Goal: Task Accomplishment & Management: Complete application form

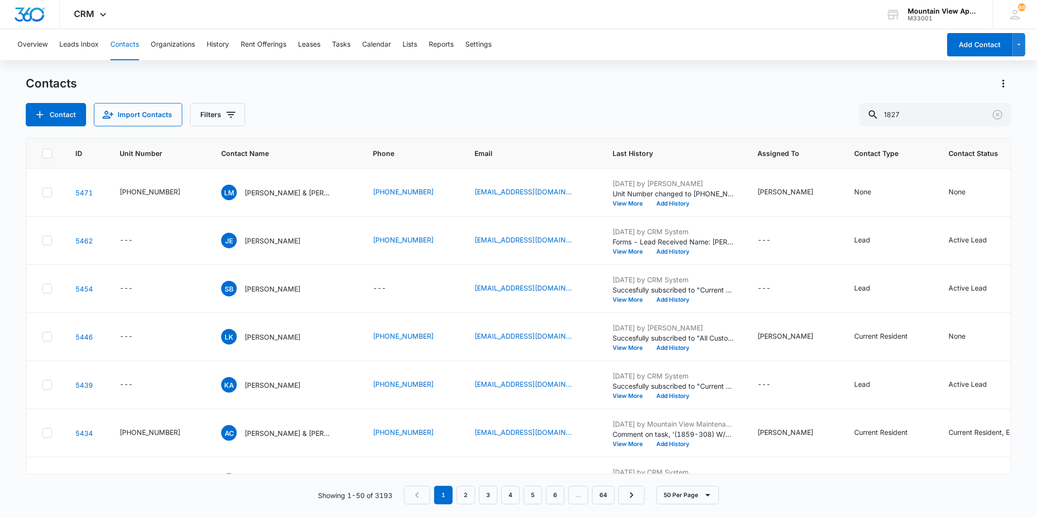
type input "1827"
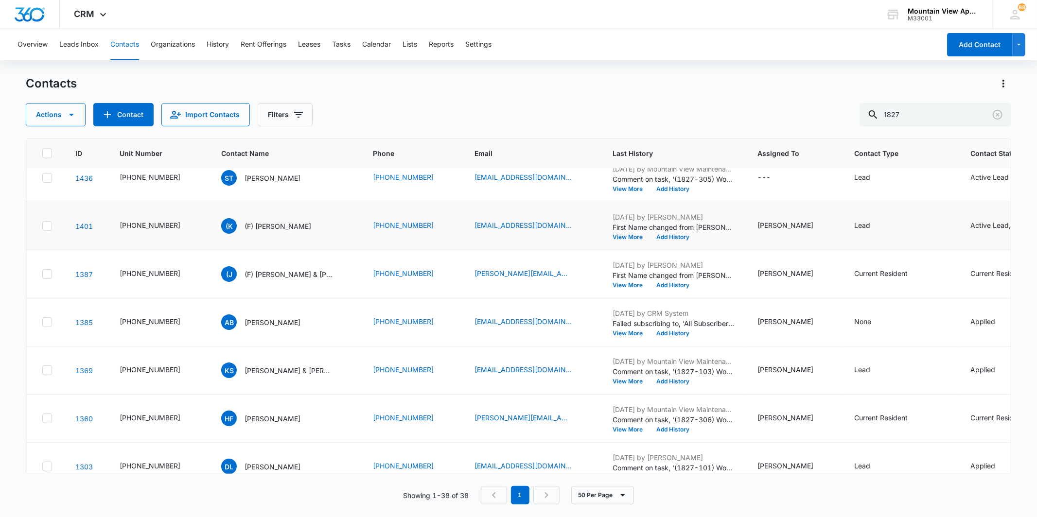
scroll to position [1512, 0]
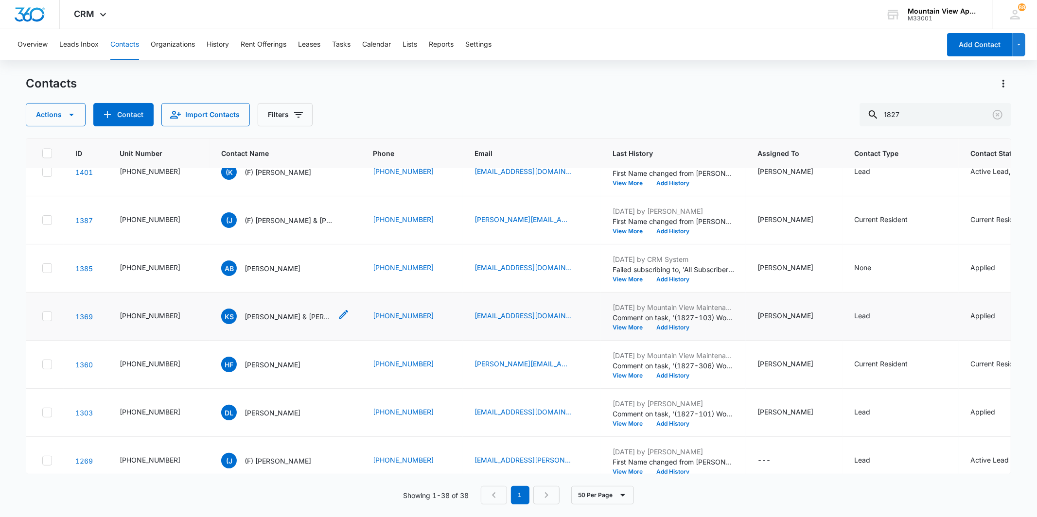
click at [283, 318] on p "[PERSON_NAME] & [PERSON_NAME]" at bounding box center [289, 317] width 88 height 10
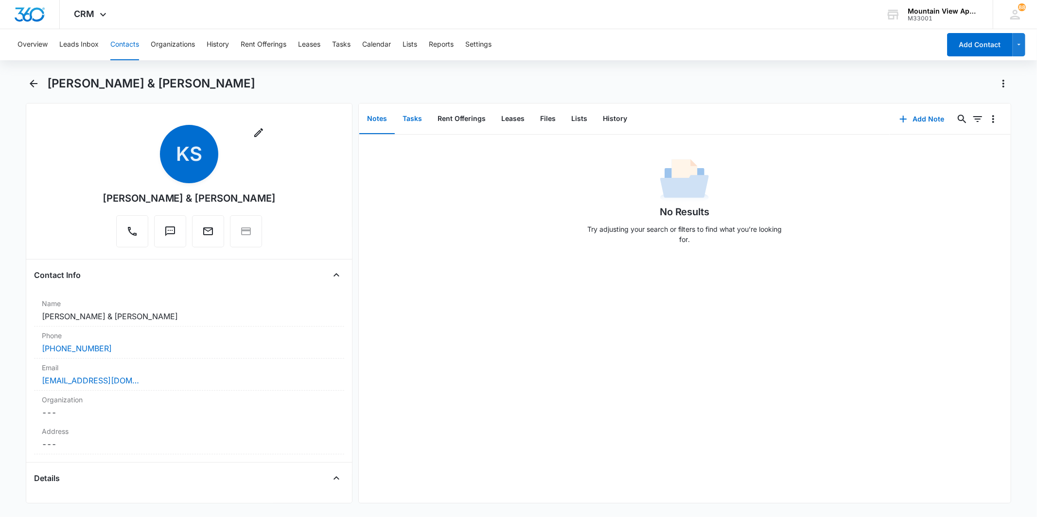
click at [416, 115] on button "Tasks" at bounding box center [412, 119] width 35 height 30
click at [899, 120] on icon "button" at bounding box center [904, 119] width 12 height 12
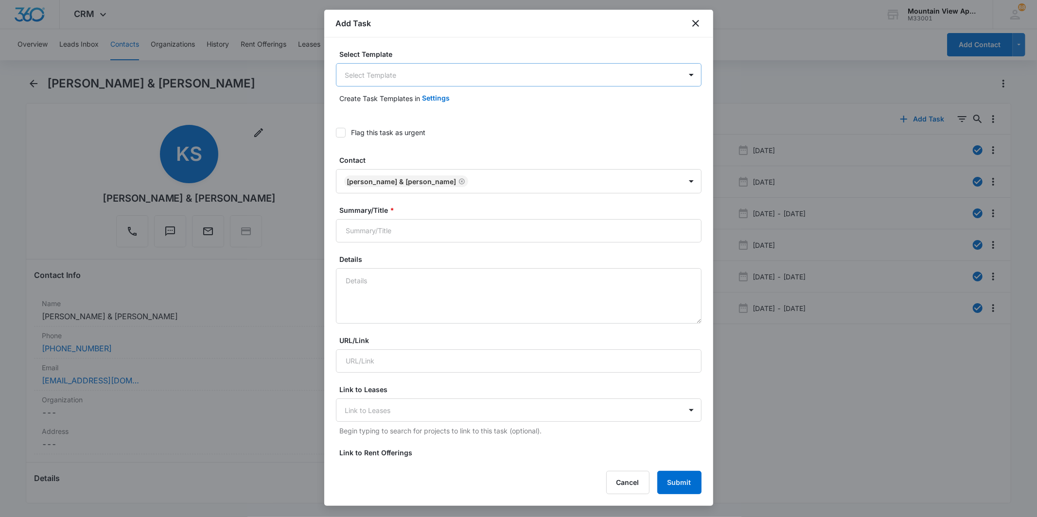
click at [437, 71] on body "CRM Apps Reputation Websites Forms CRM Email Social Content Ads Intelligence Fi…" at bounding box center [518, 258] width 1037 height 517
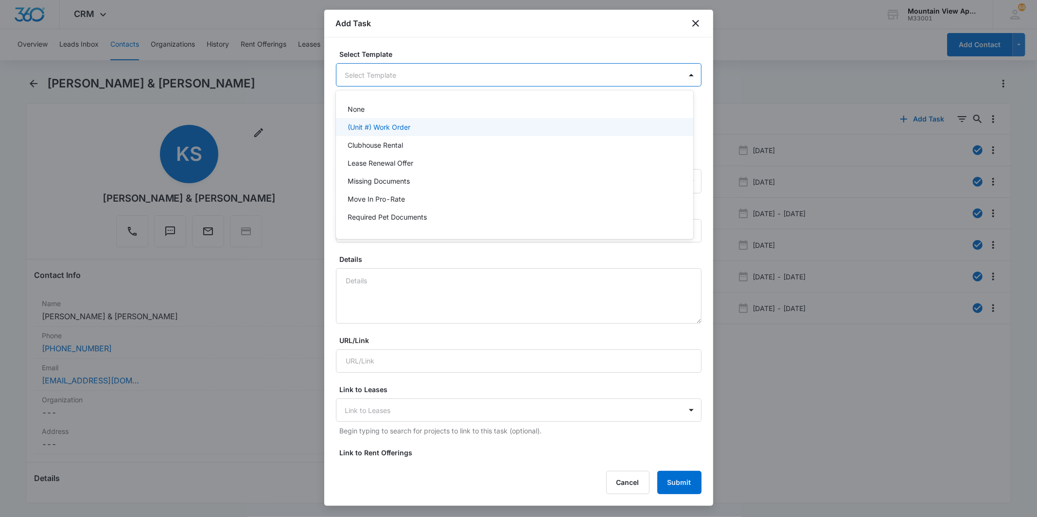
click at [438, 126] on div "(Unit #) Work Order" at bounding box center [514, 127] width 332 height 10
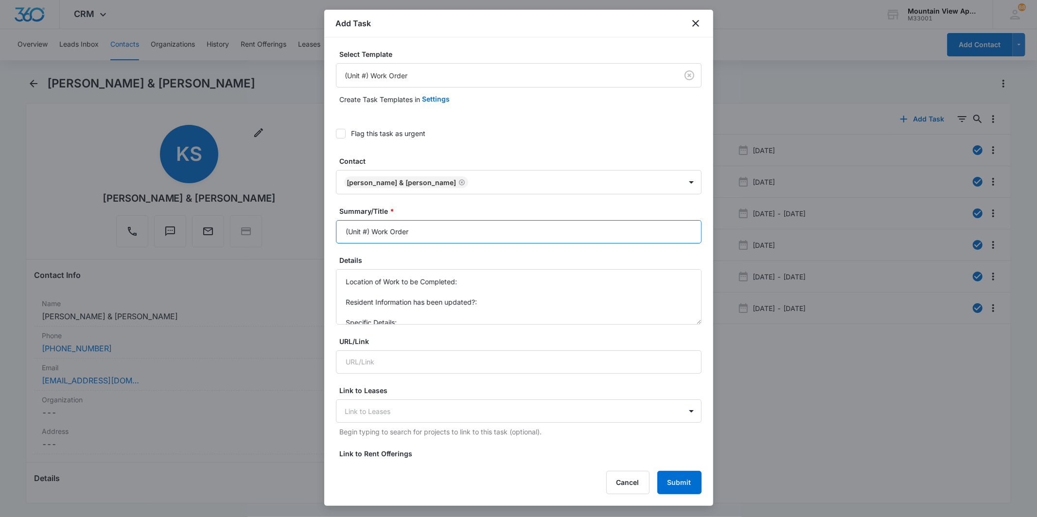
click at [366, 232] on input "(Unit #) Work Order" at bounding box center [519, 231] width 366 height 23
type input "(1827-103) Work Order"
click at [492, 285] on textarea "Location of Work to be Completed: Resident Information has been updated?: Speci…" at bounding box center [519, 296] width 366 height 55
click at [457, 280] on textarea "Location of Work to be Completed: No Hot Water** Resident Information has been …" at bounding box center [519, 296] width 366 height 55
click at [462, 287] on textarea "Location of Work to be Completed: No Hot Water** Resident Information has been …" at bounding box center [519, 296] width 366 height 55
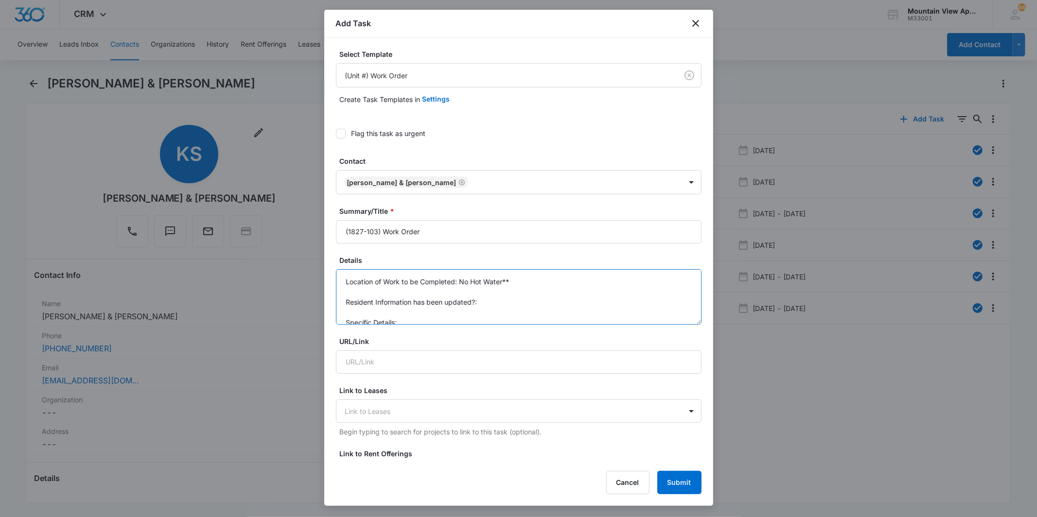
click at [464, 282] on textarea "Location of Work to be Completed: No Hot Water** Resident Information has been …" at bounding box center [519, 296] width 366 height 55
click at [461, 283] on textarea "Location of Work to be Completed: No Hot Water** Resident Information has been …" at bounding box center [519, 296] width 366 height 55
click at [553, 337] on label "URL/Link" at bounding box center [523, 341] width 366 height 10
click at [553, 351] on input "URL/Link" at bounding box center [519, 362] width 366 height 23
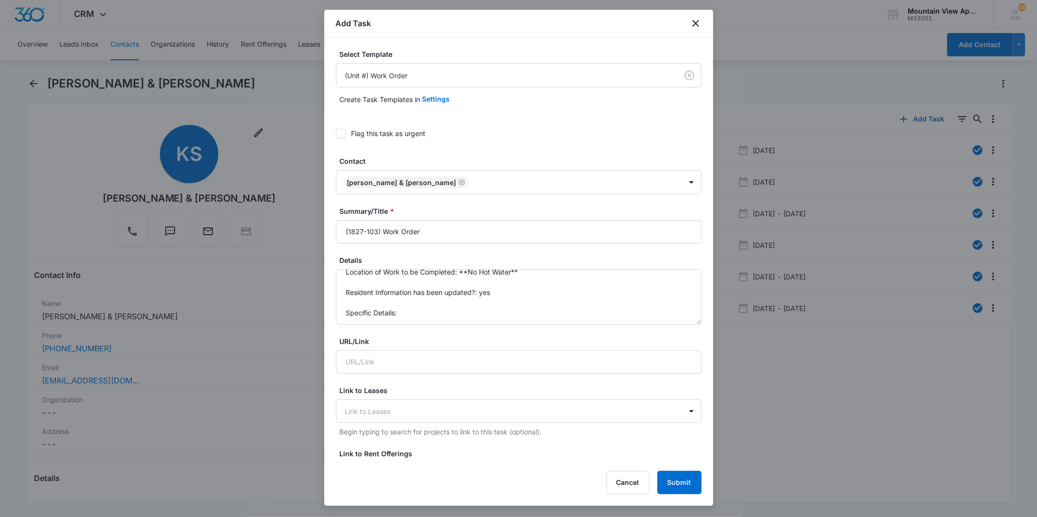
click at [445, 326] on form "Select Template (Unit #) Work Order Create Task Templates in Settings Flag this…" at bounding box center [519, 492] width 366 height 887
click at [443, 314] on textarea "Location of Work to be Completed: **No Hot Water** Resident Information has bee…" at bounding box center [519, 296] width 366 height 55
click at [474, 306] on textarea "Location of Work to be Completed: **No Hot Water** Resident Information has bee…" at bounding box center [519, 296] width 366 height 55
click at [551, 304] on textarea "Location of Work to be Completed: **No Hot Water** Resident Information has bee…" at bounding box center [519, 296] width 366 height 55
type textarea "Location of Work to be Completed: **No Hot Water** Resident Information has bee…"
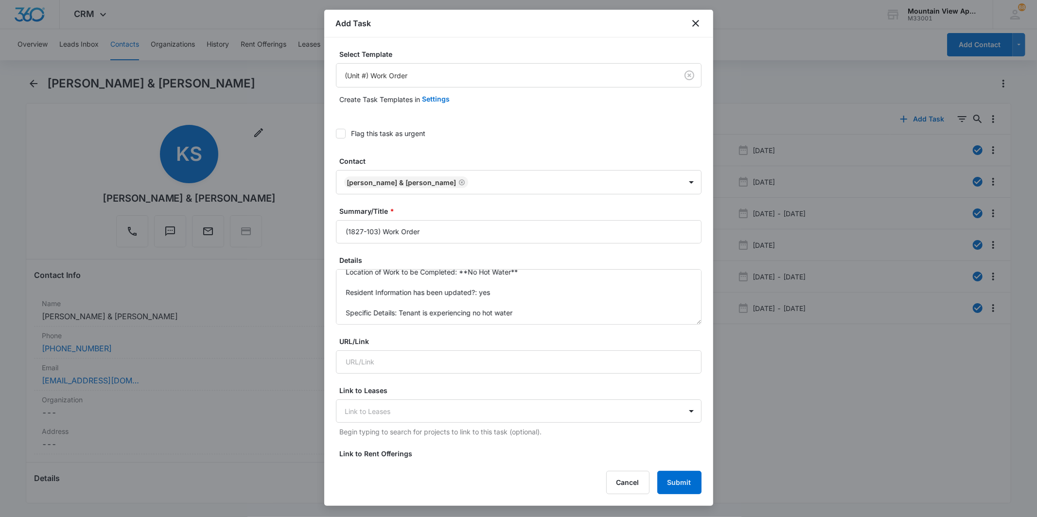
click at [380, 133] on div "Flag this task as urgent" at bounding box center [388, 133] width 74 height 10
click at [336, 134] on input "Flag this task as urgent" at bounding box center [336, 134] width 0 height 0
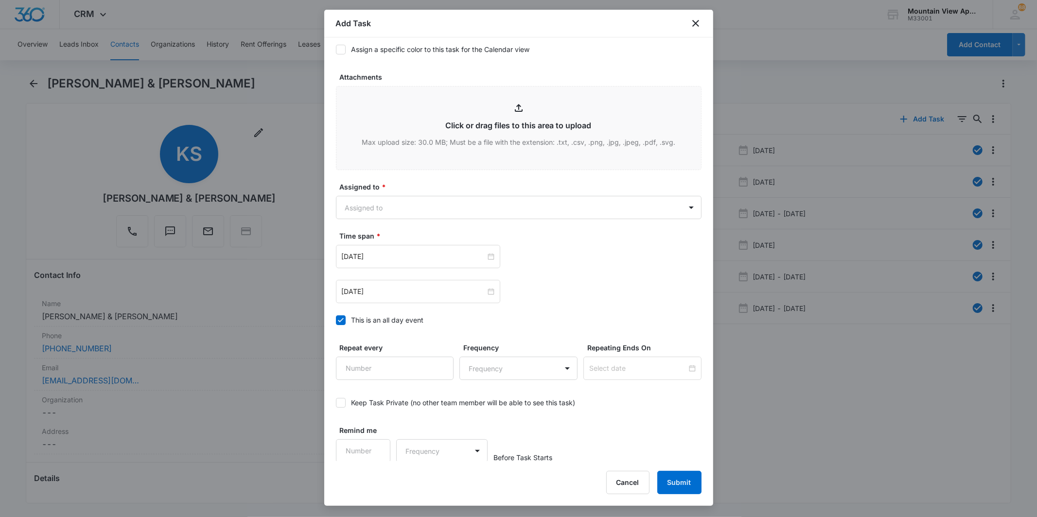
scroll to position [474, 0]
click at [489, 211] on body "CRM Apps Reputation Websites Forms CRM Email Social Content Ads Intelligence Fi…" at bounding box center [518, 258] width 1037 height 517
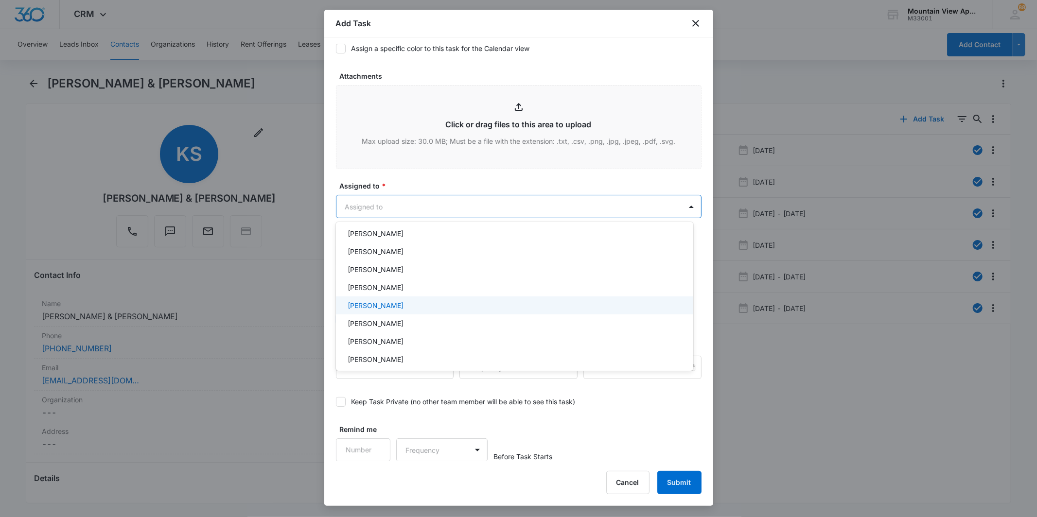
scroll to position [211, 0]
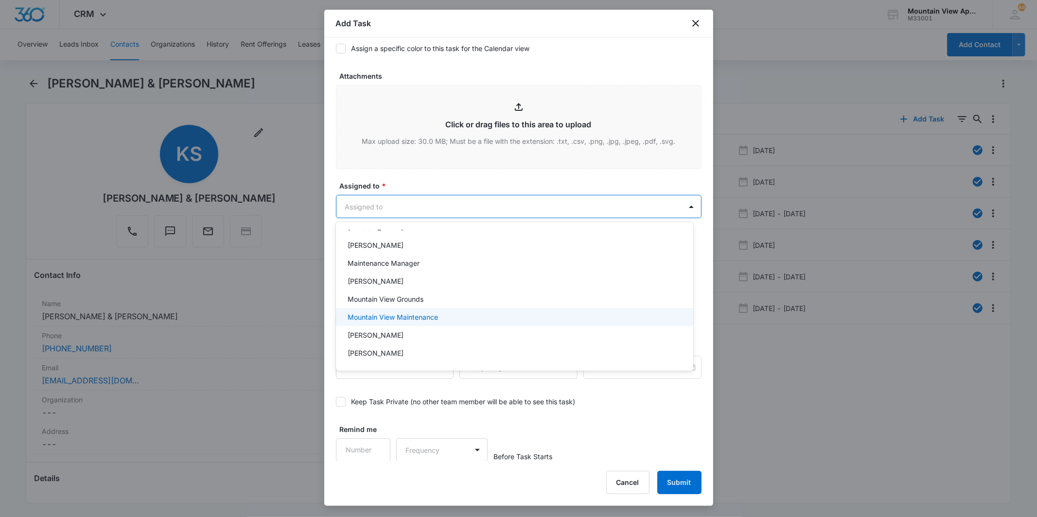
click at [456, 310] on div "Mountain View Maintenance" at bounding box center [514, 317] width 357 height 18
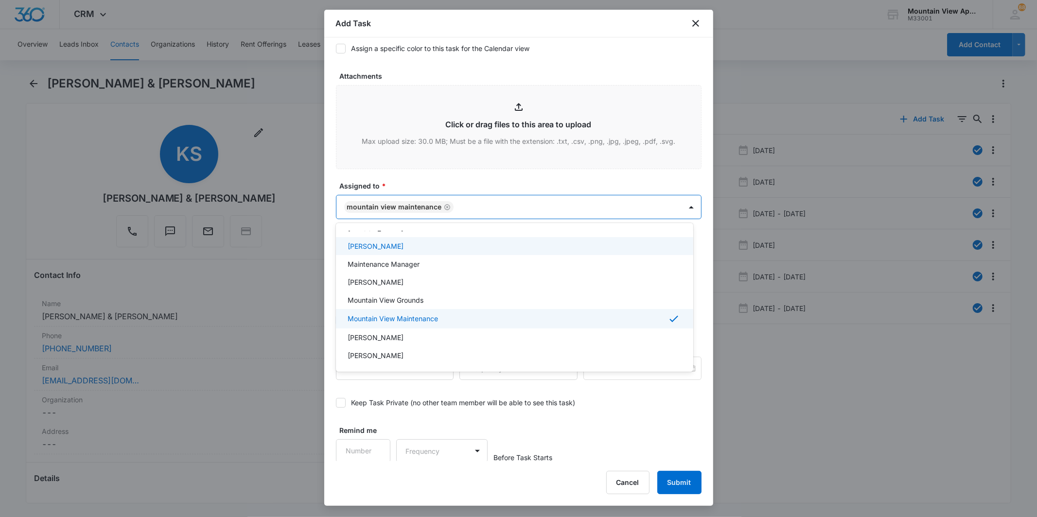
click at [459, 209] on div at bounding box center [518, 258] width 1037 height 517
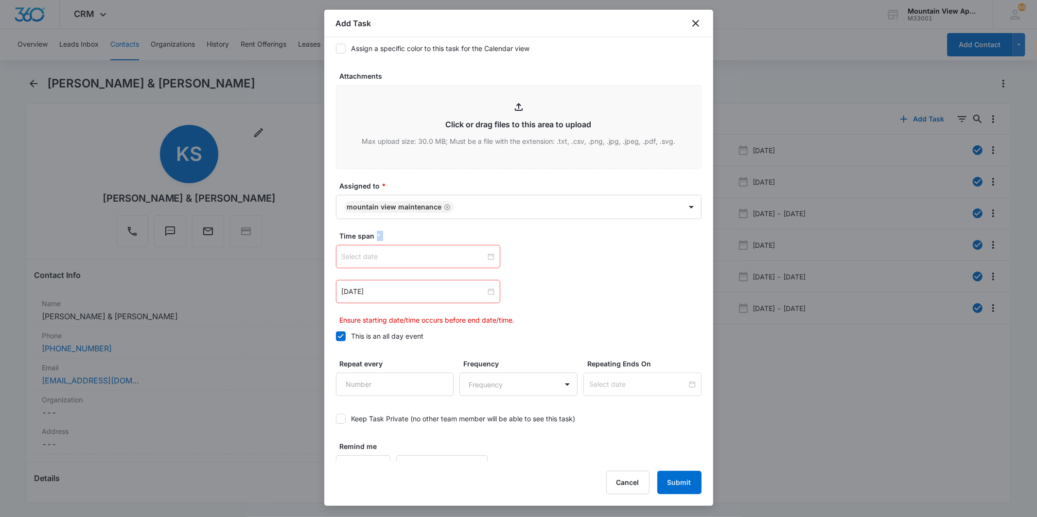
click at [486, 255] on div at bounding box center [418, 256] width 153 height 11
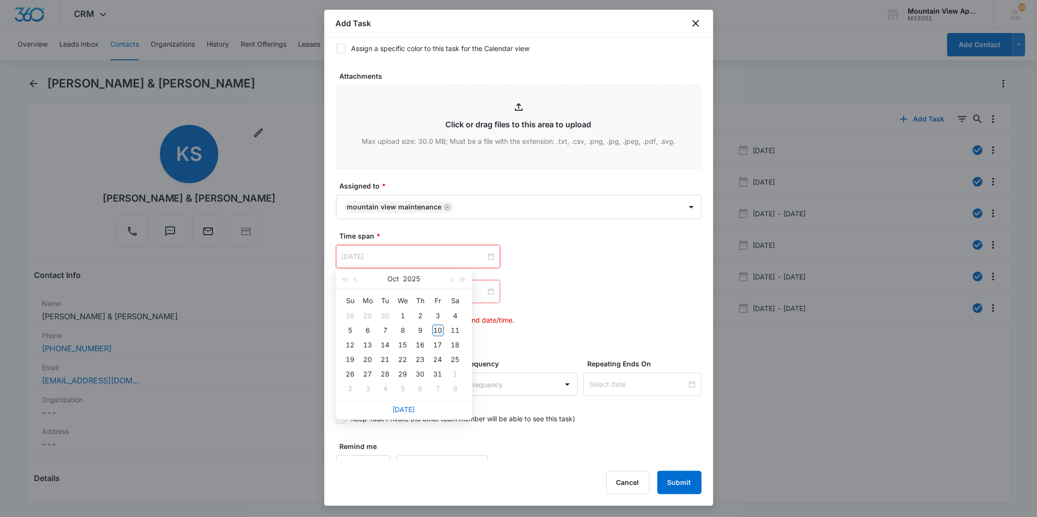
type input "[DATE]"
click at [437, 333] on div "10" at bounding box center [438, 331] width 12 height 12
click at [487, 289] on div at bounding box center [418, 291] width 153 height 11
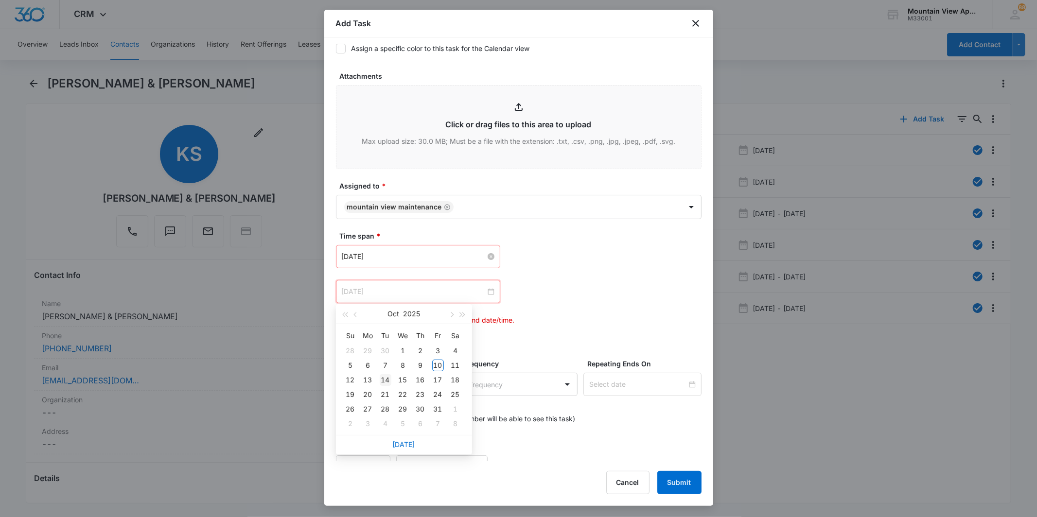
type input "[DATE]"
click at [386, 379] on div "14" at bounding box center [386, 380] width 12 height 12
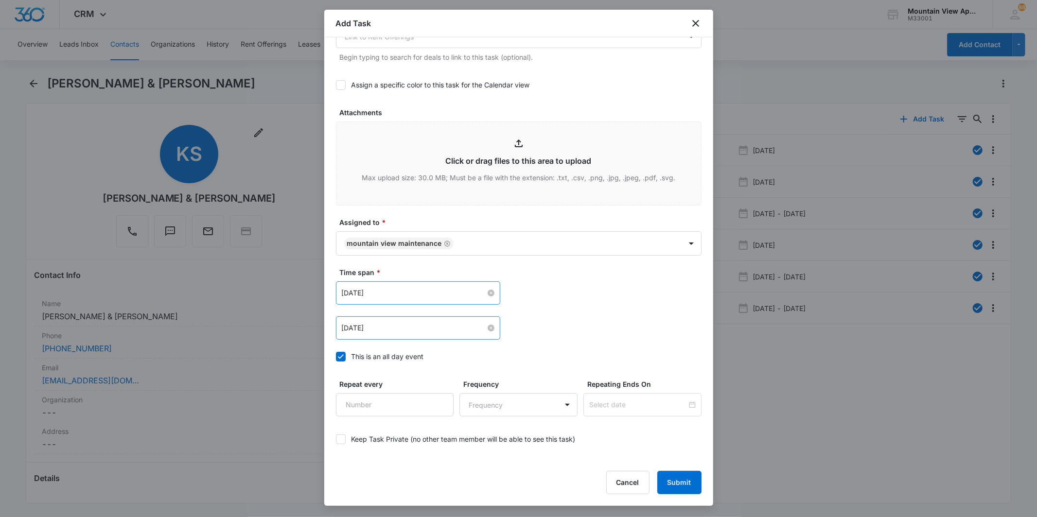
scroll to position [475, 0]
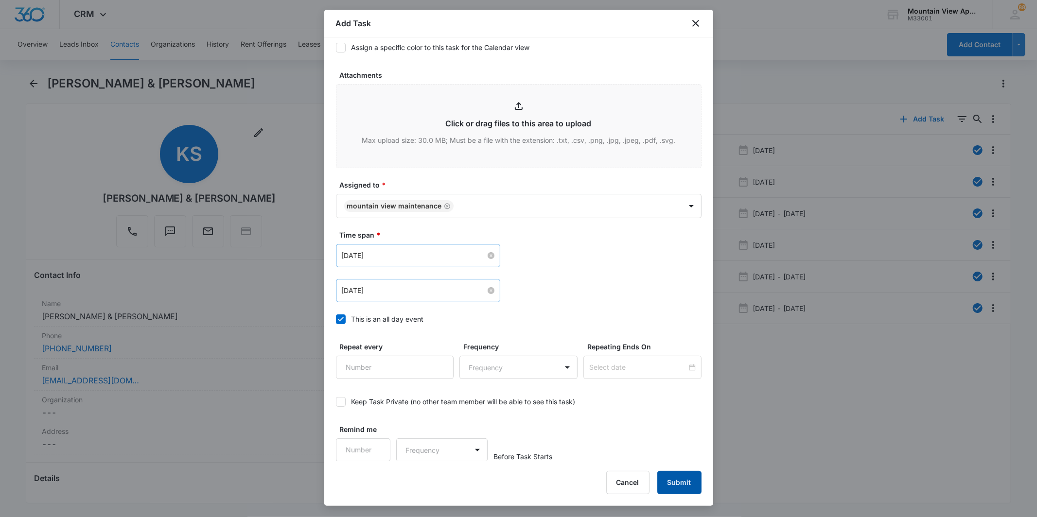
click at [685, 488] on button "Submit" at bounding box center [679, 482] width 44 height 23
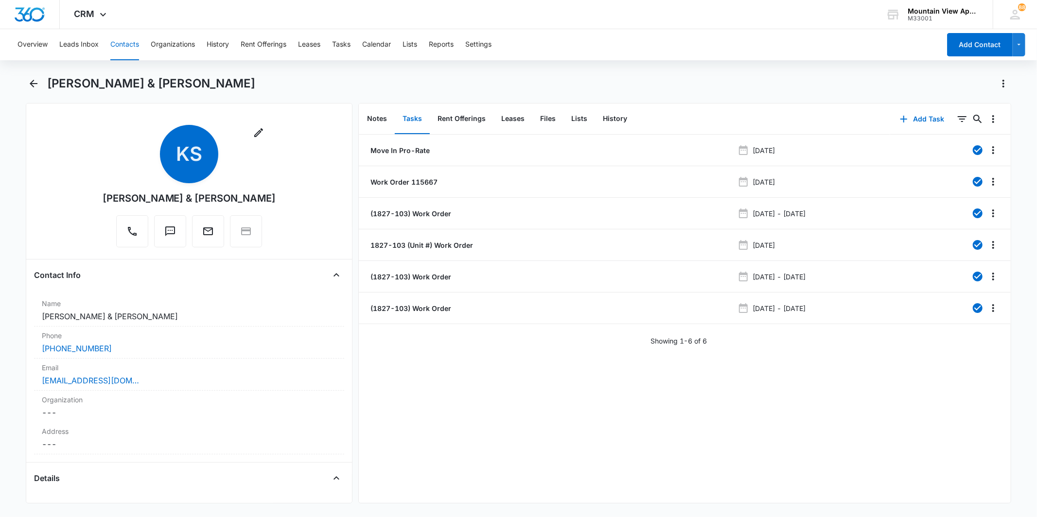
click at [484, 291] on li "(1827-103) Work Order [DATE] - [DATE]" at bounding box center [685, 277] width 652 height 32
click at [987, 343] on icon "Overflow Menu" at bounding box center [993, 340] width 12 height 12
click at [960, 363] on button "Edit" at bounding box center [964, 367] width 55 height 15
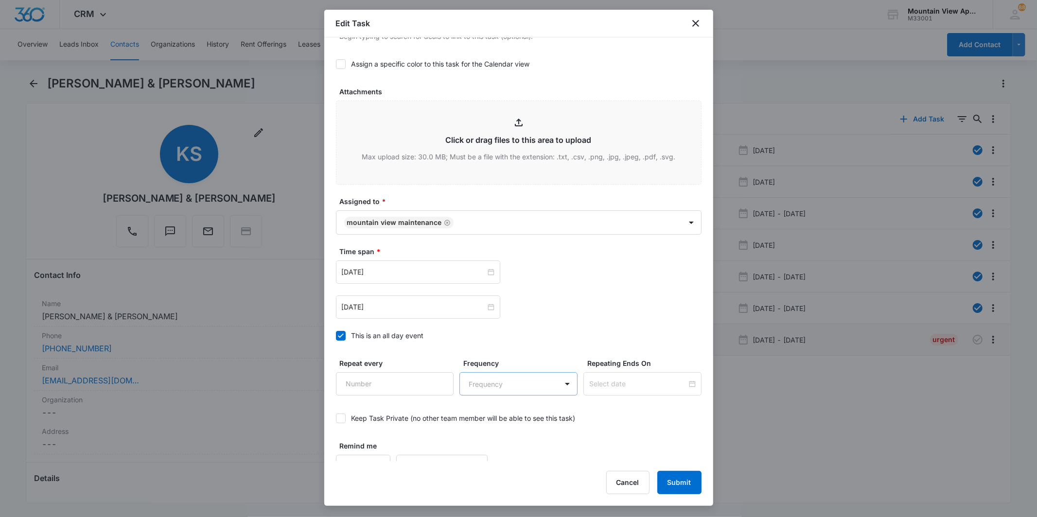
scroll to position [402, 0]
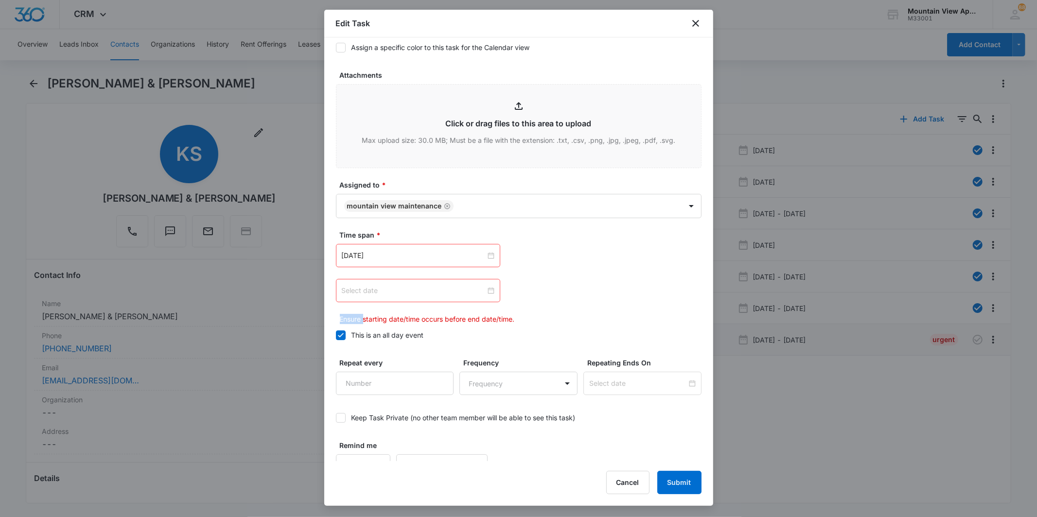
click at [487, 292] on div at bounding box center [418, 290] width 153 height 11
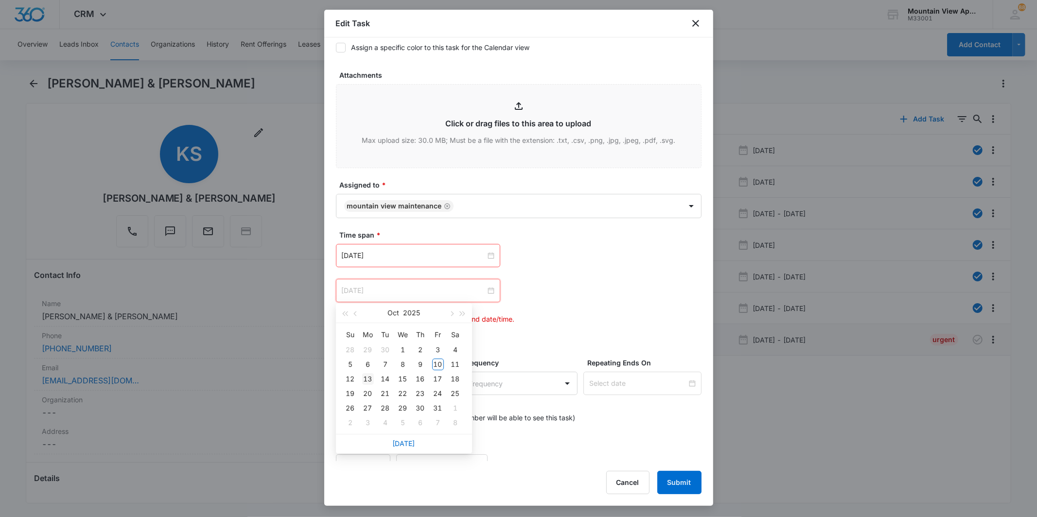
type input "[DATE]"
click at [370, 377] on div "13" at bounding box center [368, 379] width 12 height 12
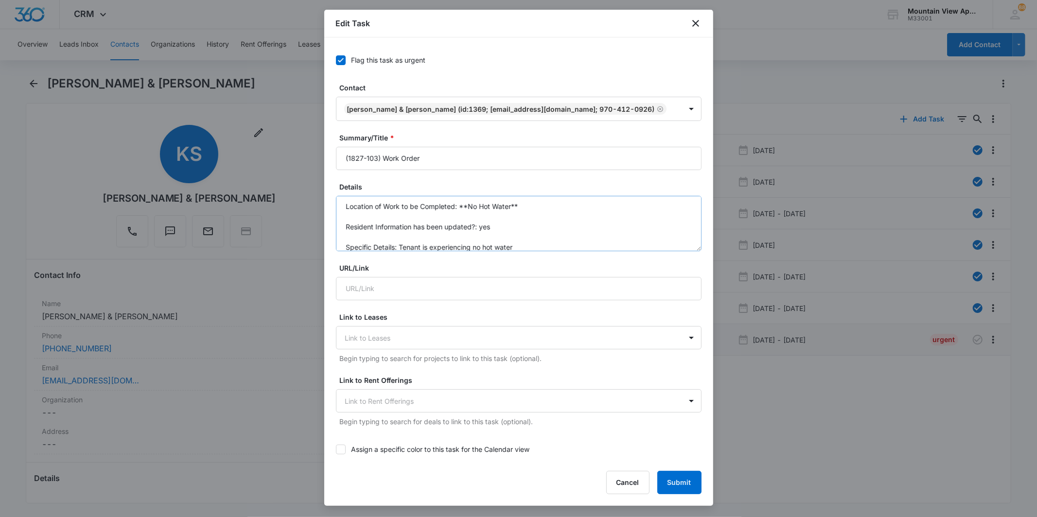
scroll to position [0, 0]
click at [681, 479] on button "Submit" at bounding box center [679, 482] width 44 height 23
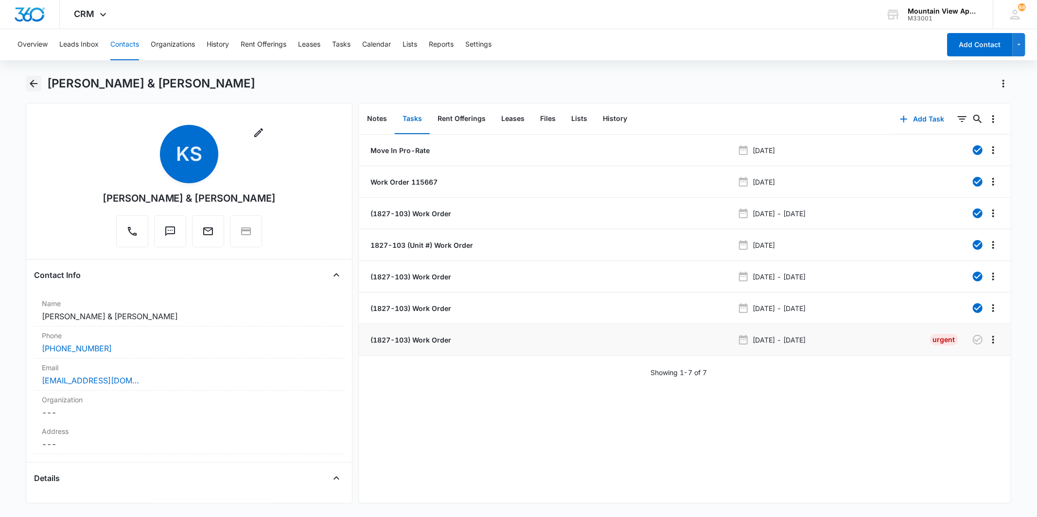
click at [31, 88] on icon "Back" at bounding box center [34, 84] width 12 height 12
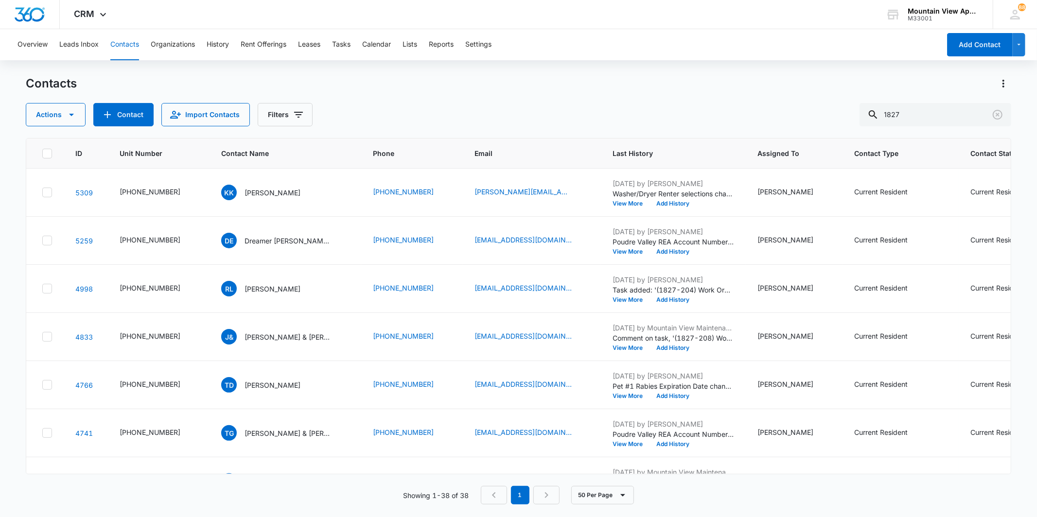
scroll to position [1512, 0]
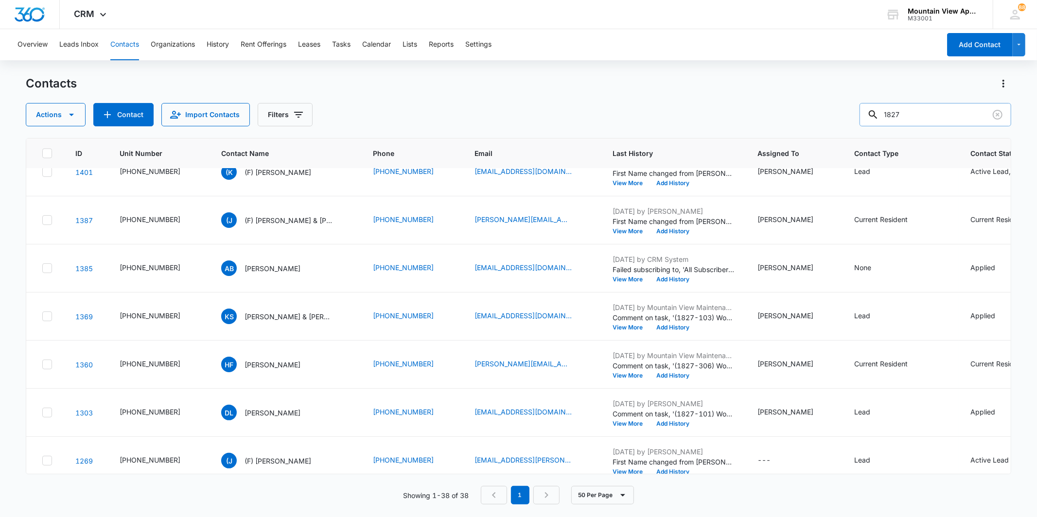
click at [933, 117] on input "1827" at bounding box center [936, 114] width 152 height 23
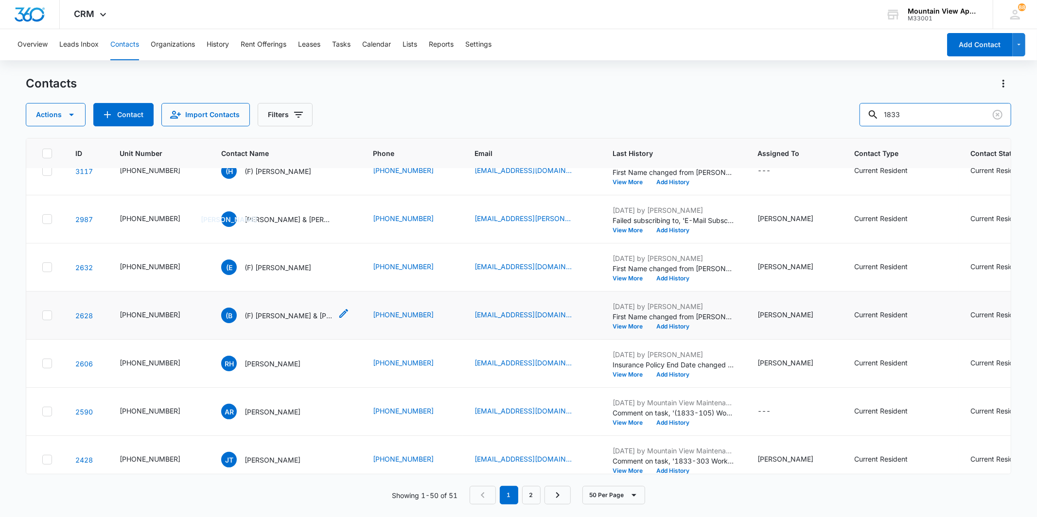
scroll to position [648, 0]
type input "1831"
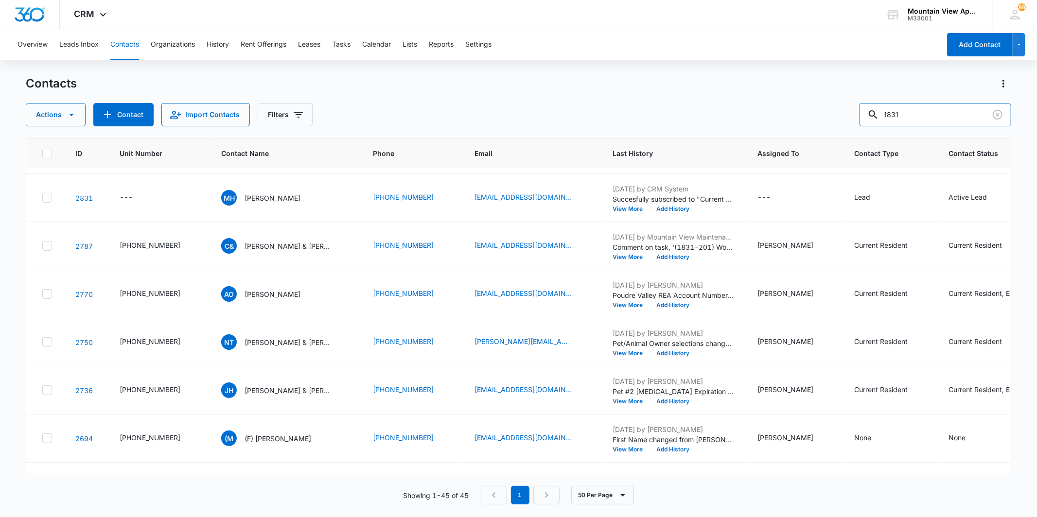
scroll to position [619, 0]
click at [130, 105] on button "Contact" at bounding box center [123, 114] width 60 height 23
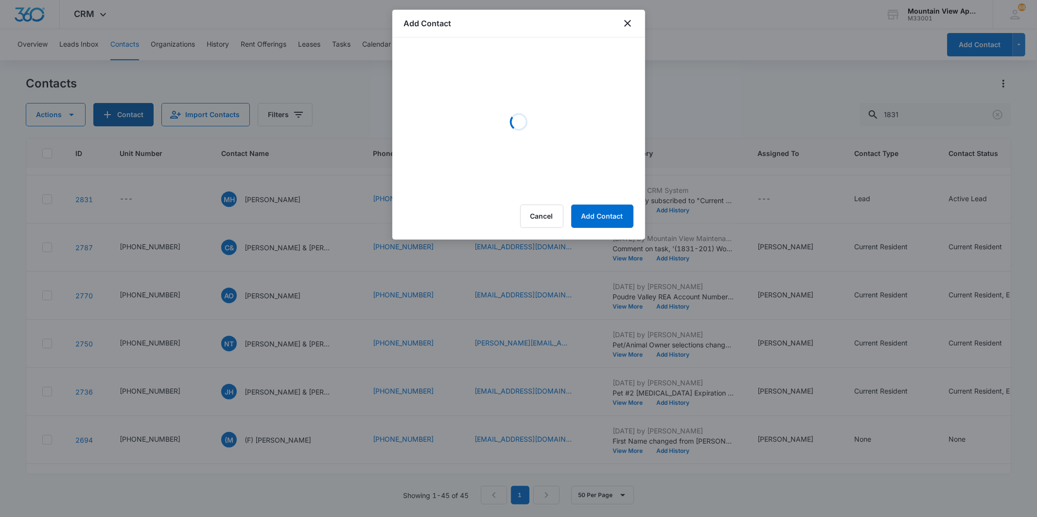
scroll to position [0, 0]
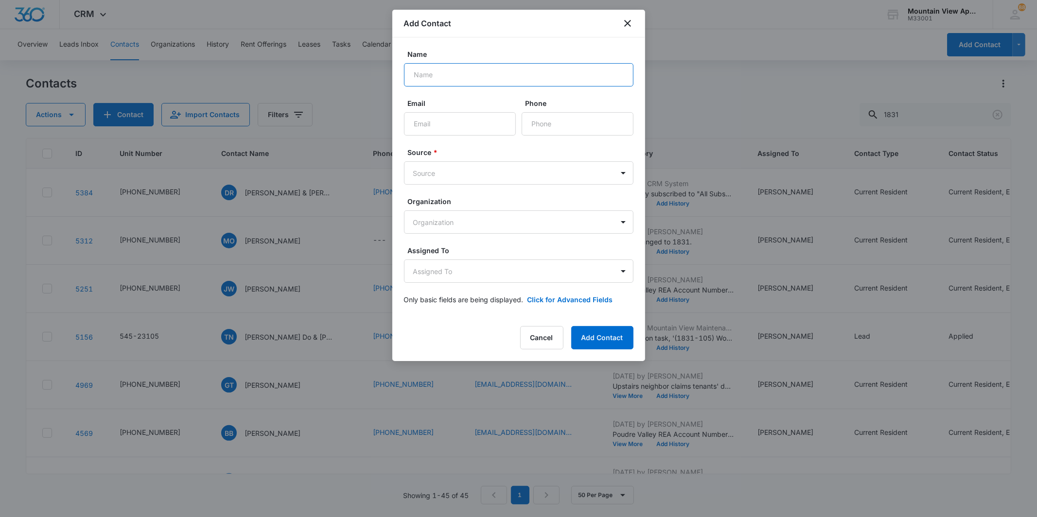
click at [483, 76] on input "Name" at bounding box center [518, 74] width 229 height 23
click at [625, 22] on icon "close" at bounding box center [628, 24] width 12 height 12
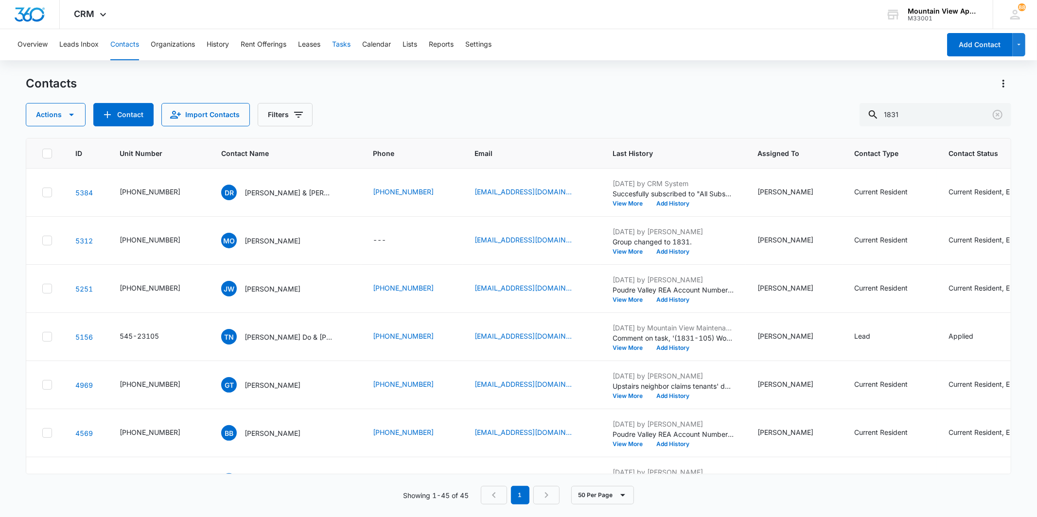
click at [351, 49] on button "Tasks" at bounding box center [341, 44] width 18 height 31
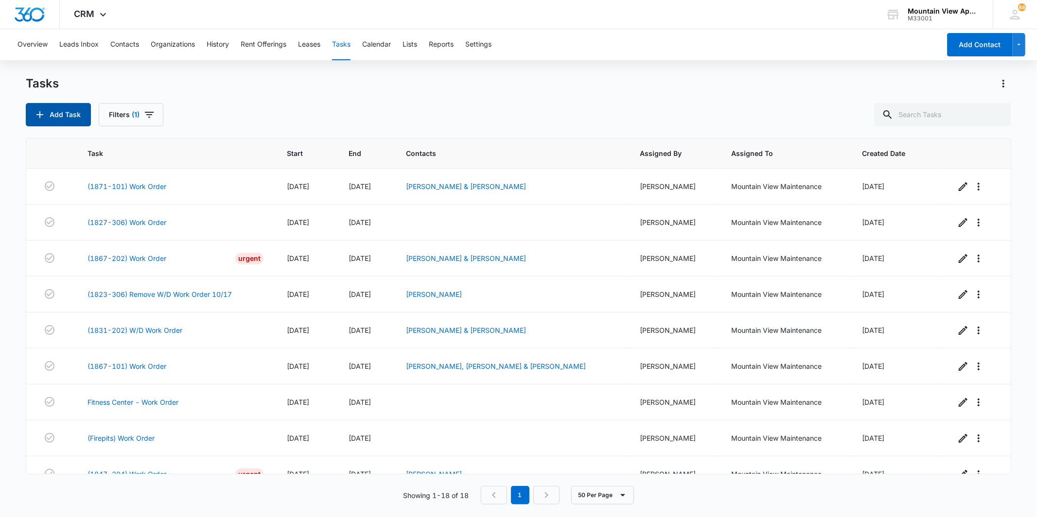
click at [74, 111] on button "Add Task" at bounding box center [58, 114] width 65 height 23
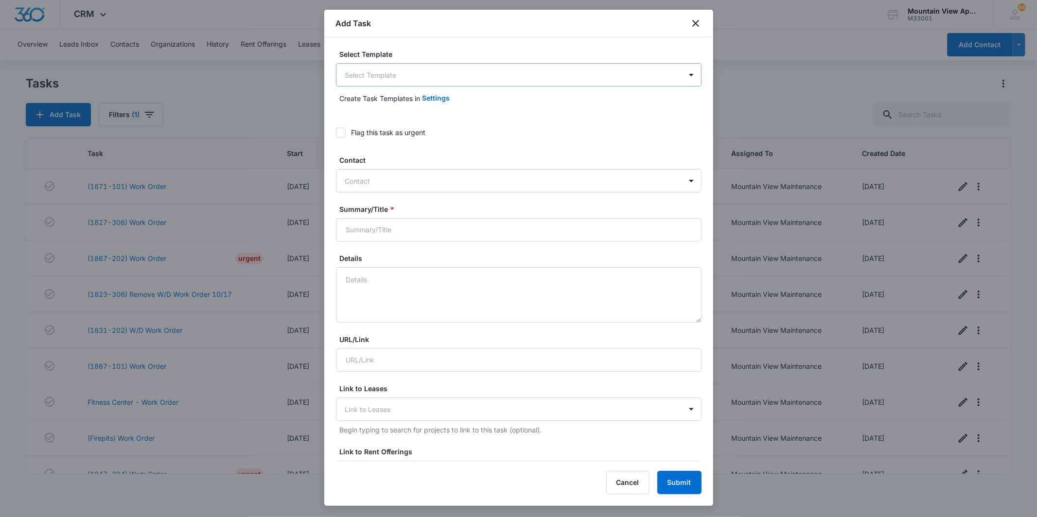
click at [459, 86] on body "CRM Apps Reputation Websites Forms CRM Email Social Content Ads Intelligence Fi…" at bounding box center [518, 258] width 1037 height 517
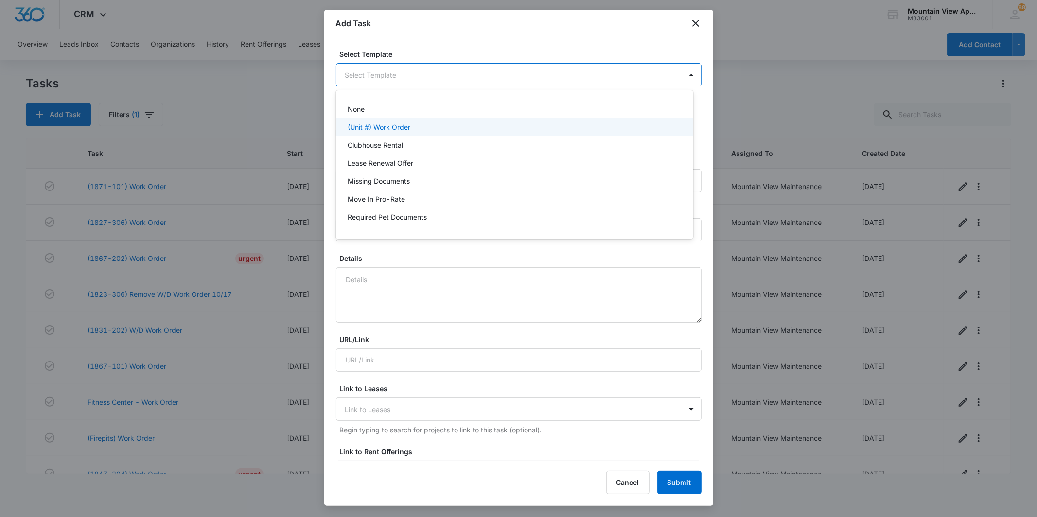
click at [448, 124] on div "(Unit #) Work Order" at bounding box center [514, 127] width 332 height 10
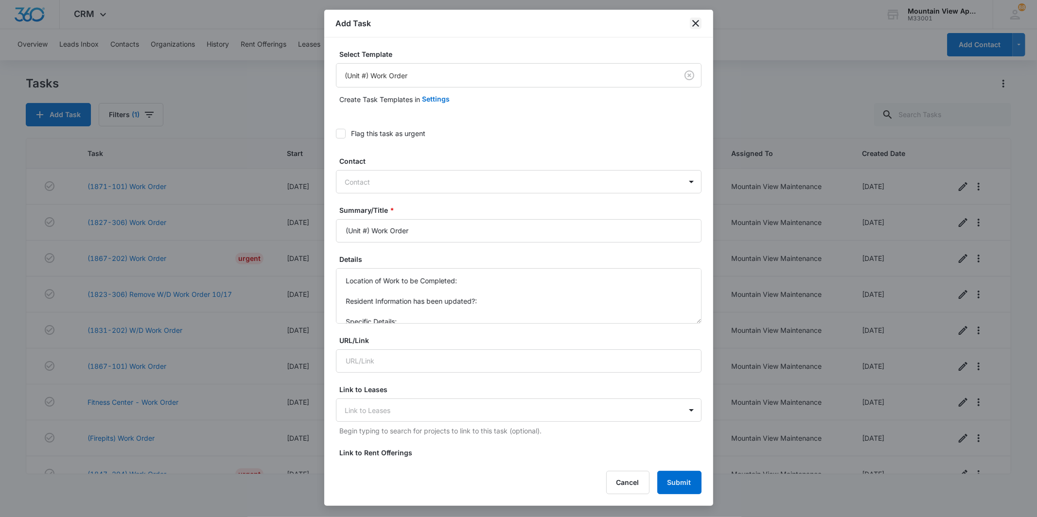
click at [693, 23] on icon "close" at bounding box center [696, 24] width 12 height 12
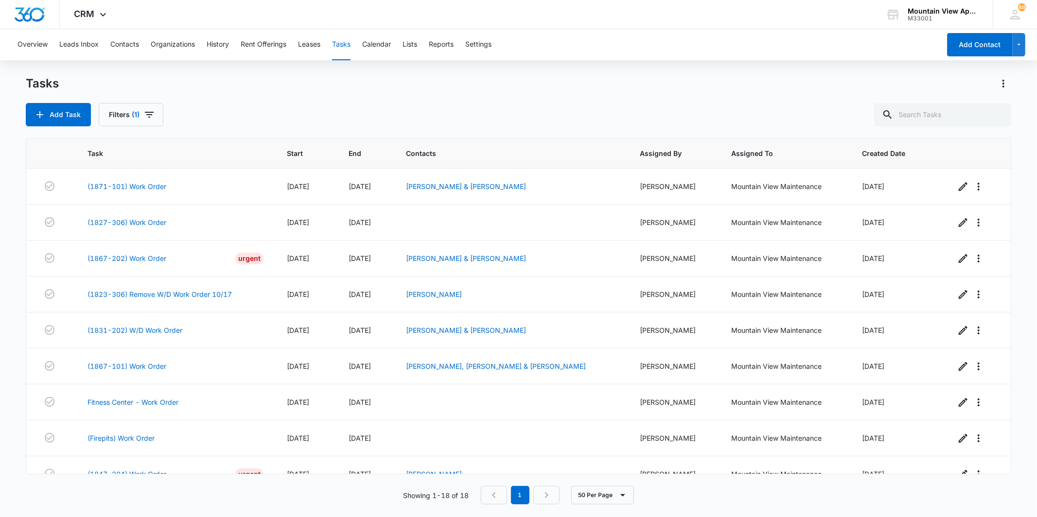
drag, startPoint x: 139, startPoint y: 47, endPoint x: 134, endPoint y: 47, distance: 4.9
click at [139, 47] on div "Overview Leads Inbox Contacts Organizations History Rent Offerings Leases Tasks…" at bounding box center [476, 44] width 929 height 31
click at [132, 45] on button "Contacts" at bounding box center [124, 44] width 29 height 31
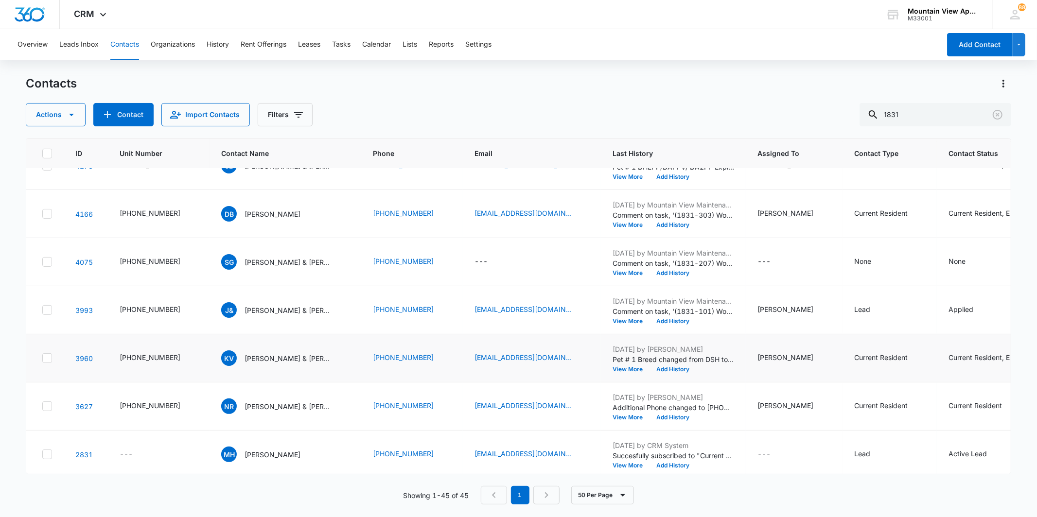
scroll to position [378, 0]
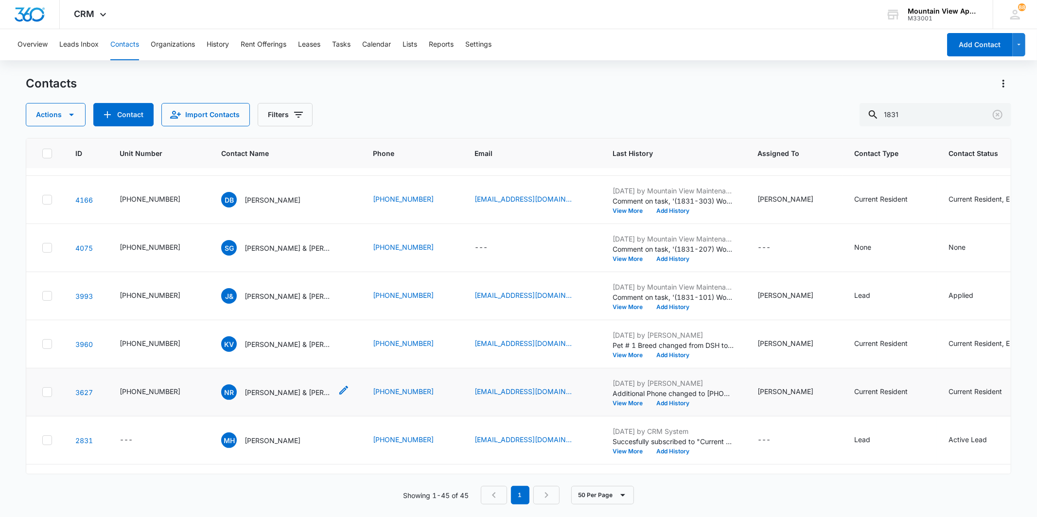
click at [268, 394] on p "[PERSON_NAME] & [PERSON_NAME]" at bounding box center [289, 392] width 88 height 10
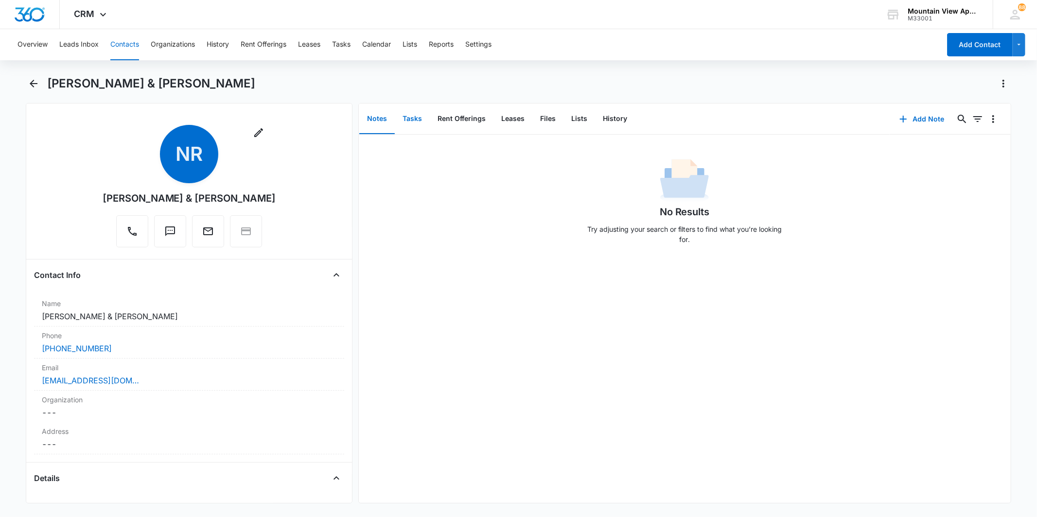
click at [408, 131] on button "Tasks" at bounding box center [412, 119] width 35 height 30
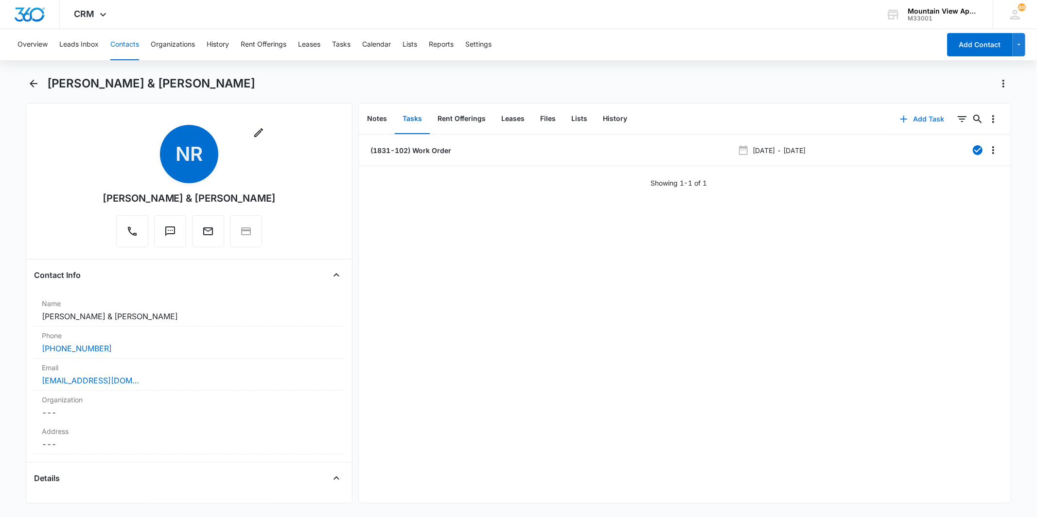
click at [903, 118] on button "Add Task" at bounding box center [922, 118] width 64 height 23
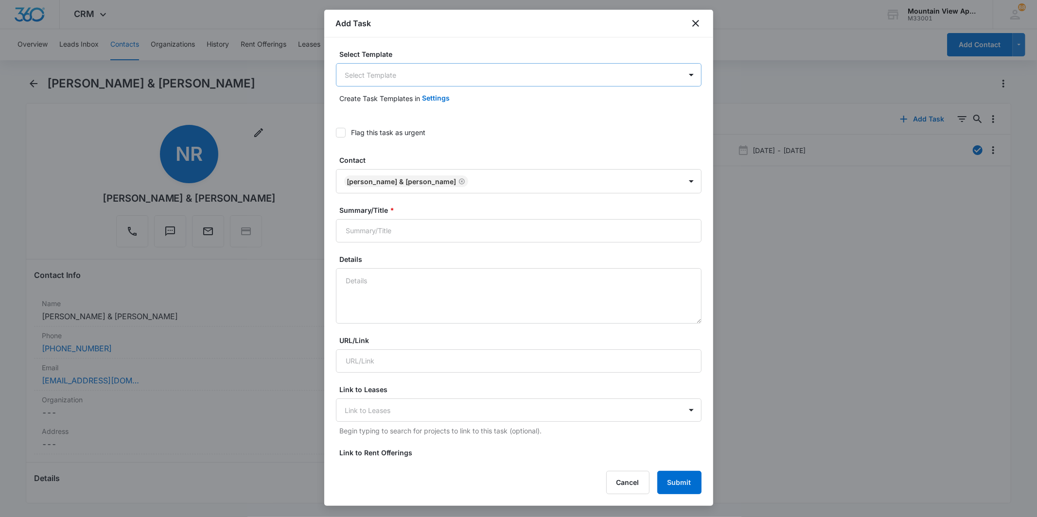
click at [453, 77] on body "CRM Apps Reputation Websites Forms CRM Email Social Content Ads Intelligence Fi…" at bounding box center [518, 258] width 1037 height 517
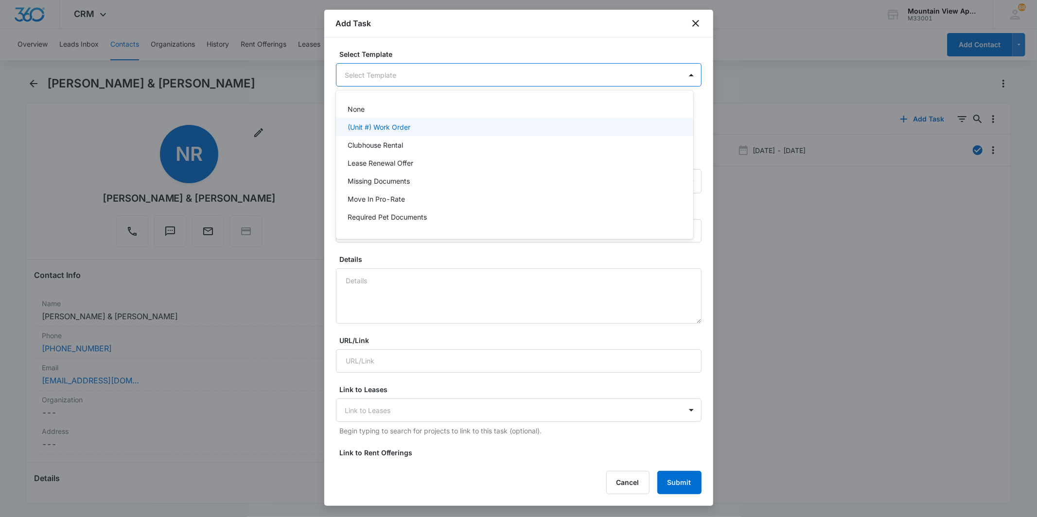
click at [437, 124] on div "(Unit #) Work Order" at bounding box center [514, 127] width 332 height 10
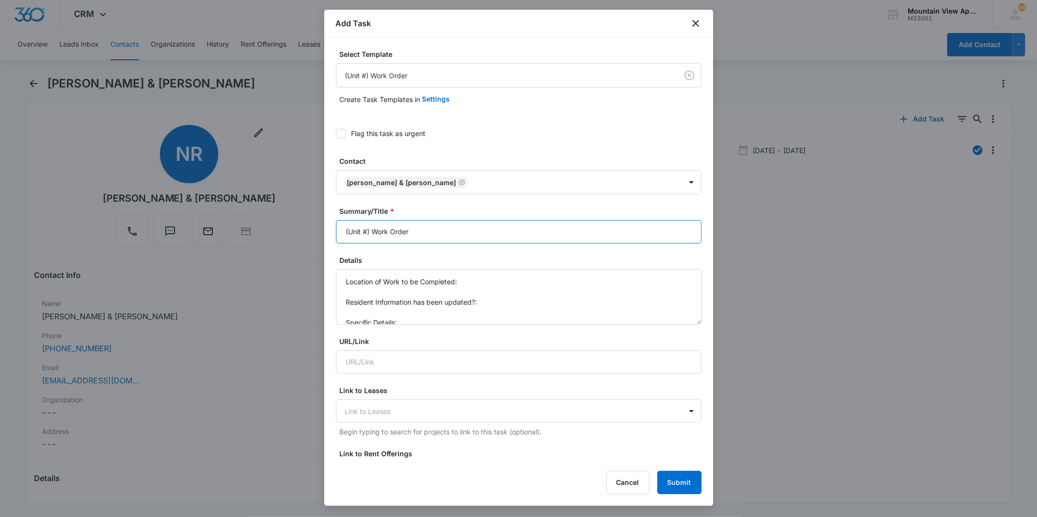
click at [365, 228] on input "(Unit #) Work Order" at bounding box center [519, 231] width 366 height 23
click at [367, 230] on input "(Unit #) Work Order" at bounding box center [519, 231] width 366 height 23
type input "(1831-102) Work Order"
click at [481, 278] on textarea "Location of Work to be Completed: Resident Information has been updated?: Speci…" at bounding box center [519, 296] width 366 height 55
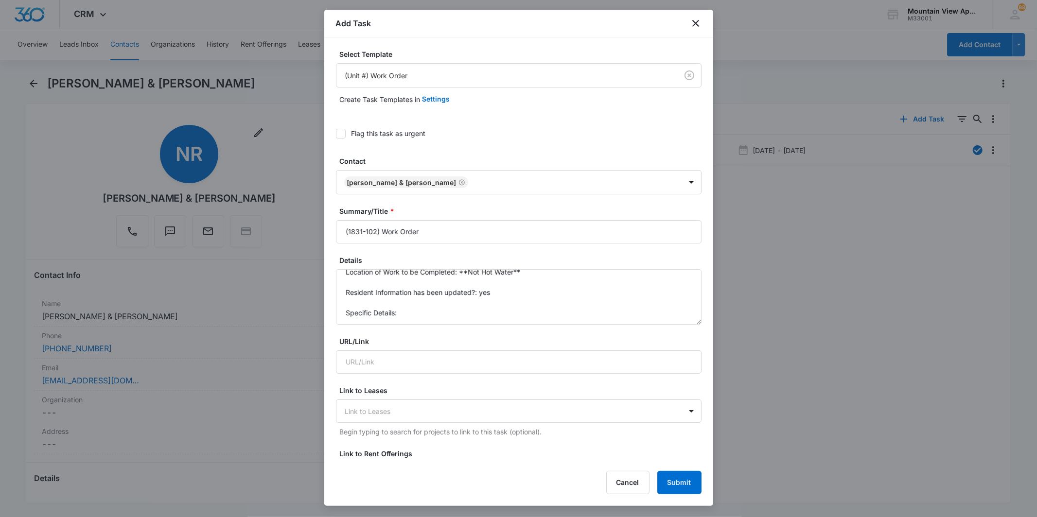
click at [454, 328] on form "Select Template (Unit #) Work Order Create Task Templates in Settings Flag this…" at bounding box center [519, 492] width 366 height 887
click at [446, 316] on textarea "Location of Work to be Completed: **Not Hot Water** Resident Information has be…" at bounding box center [519, 296] width 366 height 55
click at [611, 288] on textarea "Location of Work to be Completed: **Not Hot Water** Resident Information has be…" at bounding box center [519, 296] width 366 height 55
click at [450, 264] on label "Details" at bounding box center [523, 260] width 366 height 10
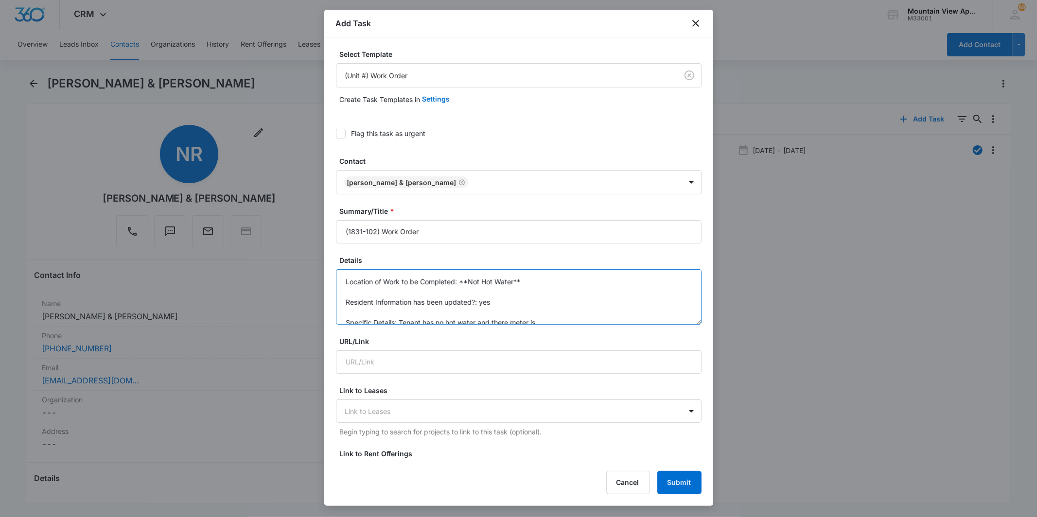
click at [450, 269] on textarea "Location of Work to be Completed: **Not Hot Water** Resident Information has be…" at bounding box center [519, 296] width 366 height 55
click at [483, 284] on textarea "Location of Work to be Completed: **Not Hot Water** Resident Information has be…" at bounding box center [519, 296] width 366 height 55
click at [569, 299] on textarea "Location of Work to be Completed: **No Hot Water** Resident Information has bee…" at bounding box center [519, 296] width 366 height 55
click at [569, 291] on textarea "Location of Work to be Completed: **No Hot Water** Resident Information has bee…" at bounding box center [519, 296] width 366 height 55
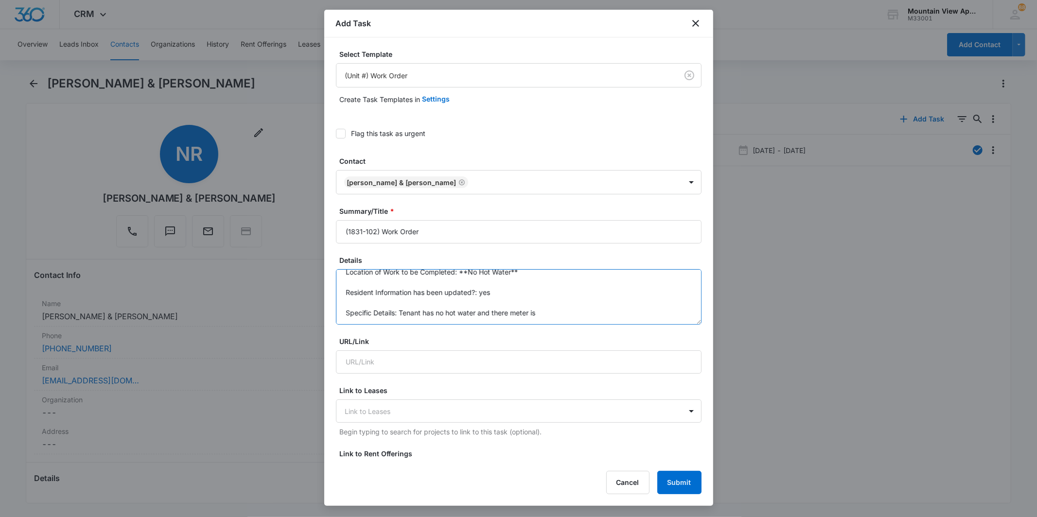
click at [517, 303] on textarea "Location of Work to be Completed: **No Hot Water** Resident Information has bee…" at bounding box center [519, 296] width 366 height 55
click at [546, 304] on textarea "Location of Work to be Completed: **No Hot Water** Resident Information has bee…" at bounding box center [519, 296] width 366 height 55
click at [483, 308] on textarea "Location of Work to be Completed: **No Hot Water** Resident Information has bee…" at bounding box center [519, 296] width 366 height 55
click at [548, 304] on textarea "Location of Work to be Completed: **No Hot Water** Resident Information has bee…" at bounding box center [519, 296] width 366 height 55
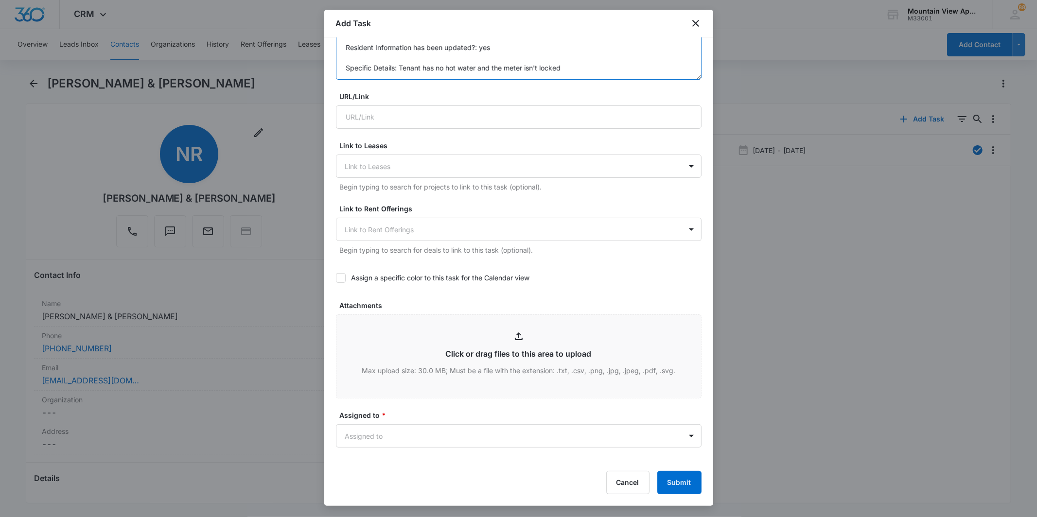
scroll to position [474, 0]
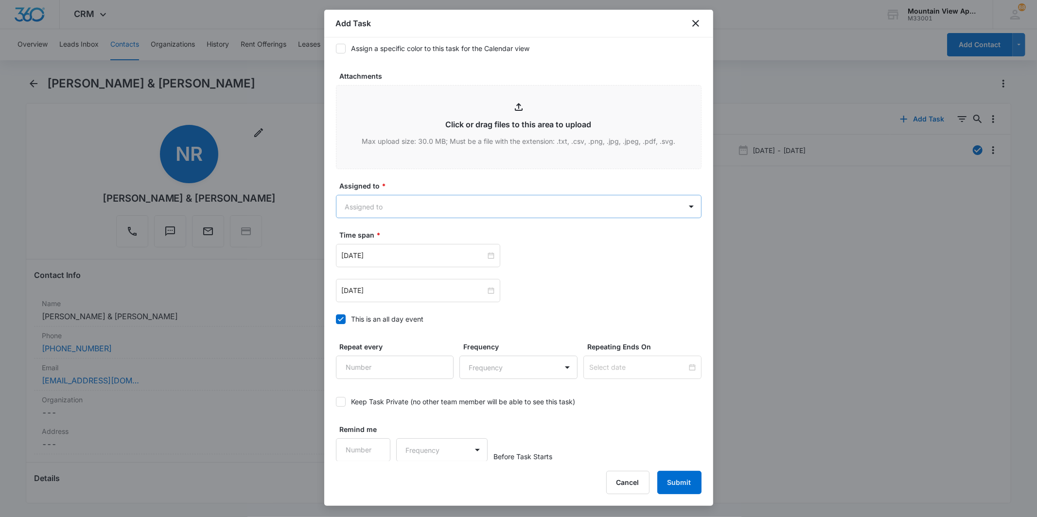
type textarea "Location of Work to be Completed: **No Hot Water** Resident Information has bee…"
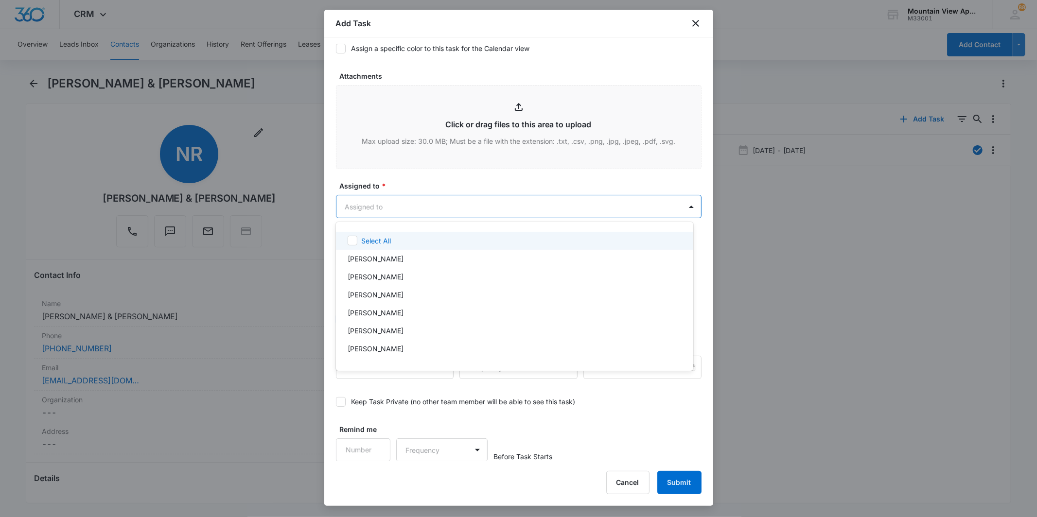
click at [527, 206] on body "CRM Apps Reputation Websites Forms CRM Email Social Content Ads Intelligence Fi…" at bounding box center [518, 258] width 1037 height 517
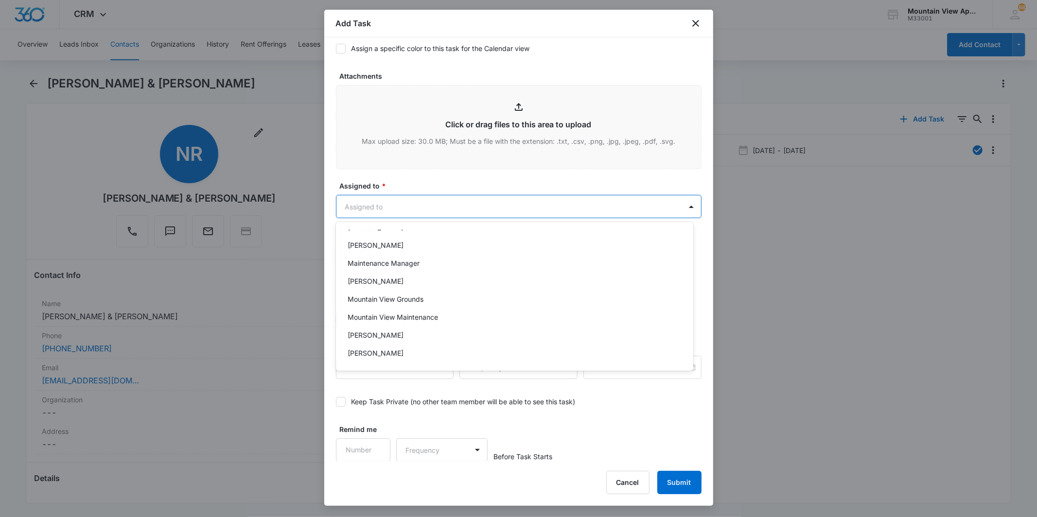
scroll to position [211, 0]
click at [472, 312] on div "Mountain View Maintenance" at bounding box center [514, 317] width 332 height 10
click at [509, 208] on div at bounding box center [518, 258] width 1037 height 517
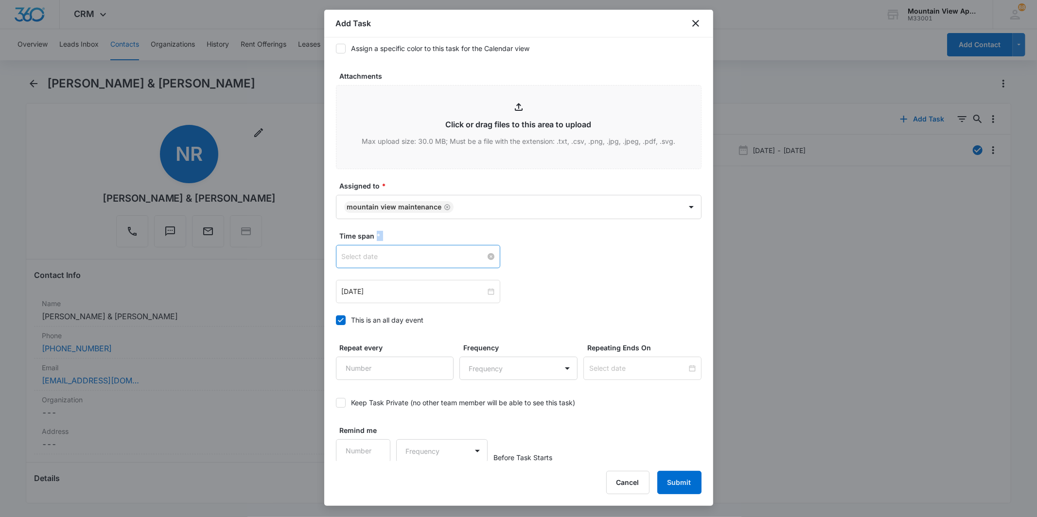
click at [487, 256] on div at bounding box center [418, 256] width 153 height 11
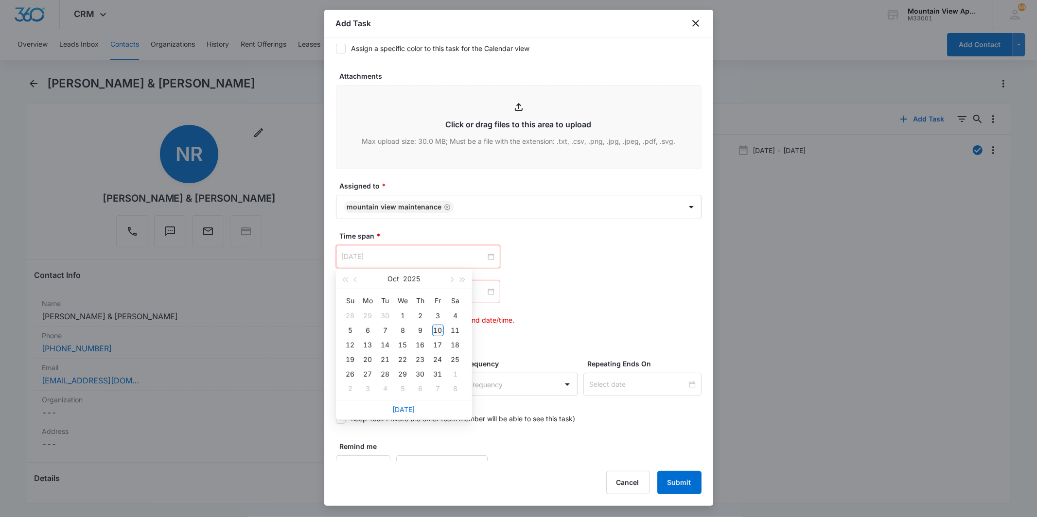
type input "[DATE]"
click at [438, 328] on div "10" at bounding box center [438, 331] width 12 height 12
click at [486, 290] on div at bounding box center [418, 291] width 153 height 11
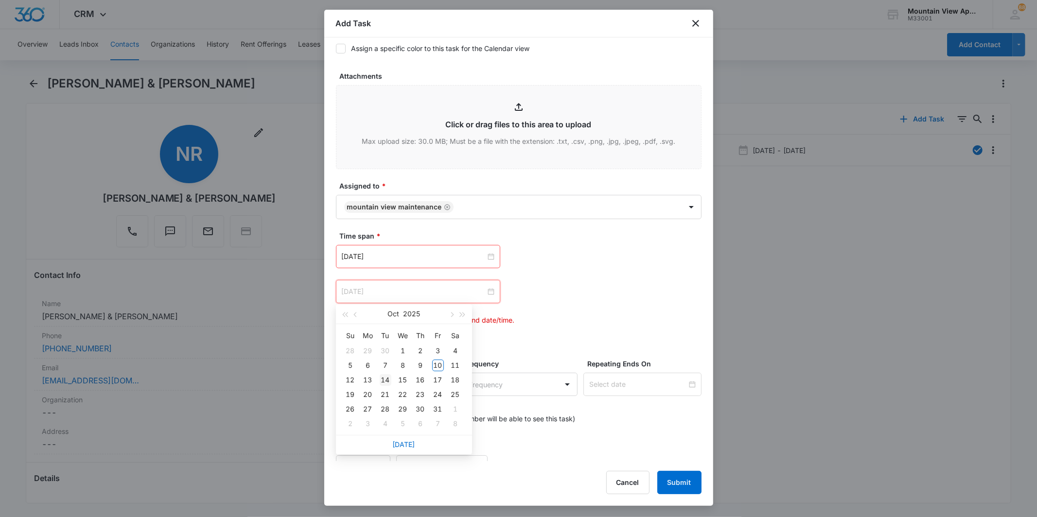
type input "[DATE]"
click at [382, 381] on div "14" at bounding box center [386, 380] width 12 height 12
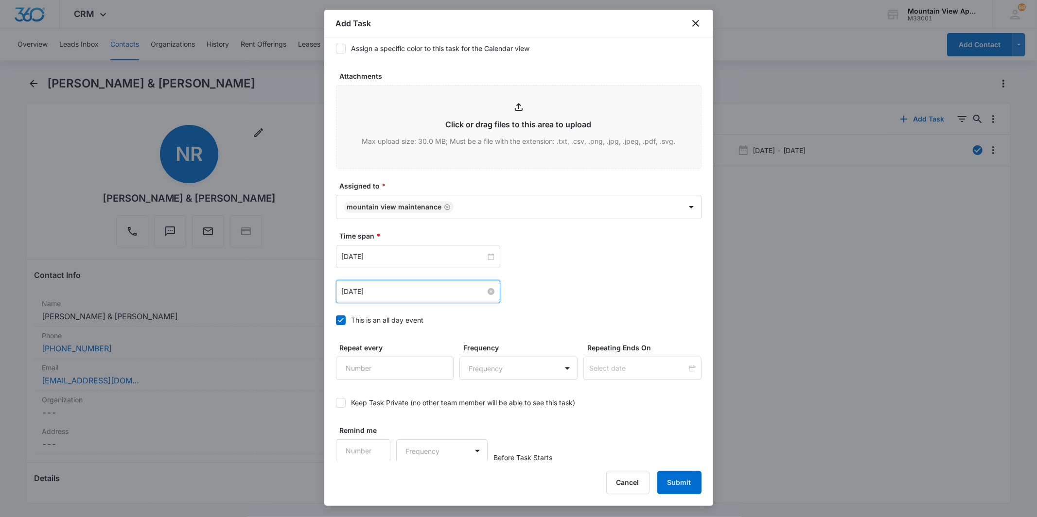
scroll to position [475, 0]
click at [480, 289] on input "[DATE]" at bounding box center [414, 290] width 144 height 11
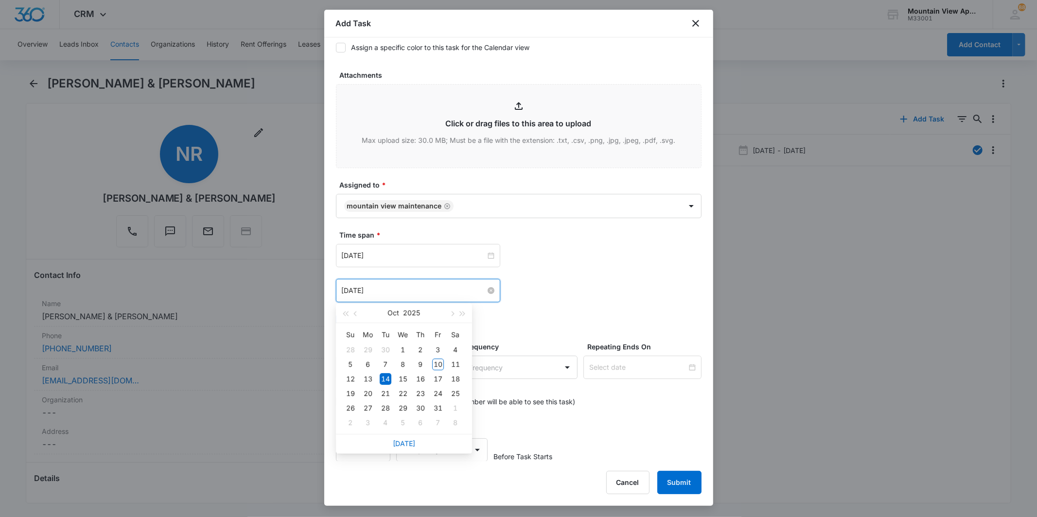
click at [480, 289] on input "[DATE]" at bounding box center [414, 290] width 144 height 11
click at [488, 292] on div at bounding box center [418, 290] width 153 height 11
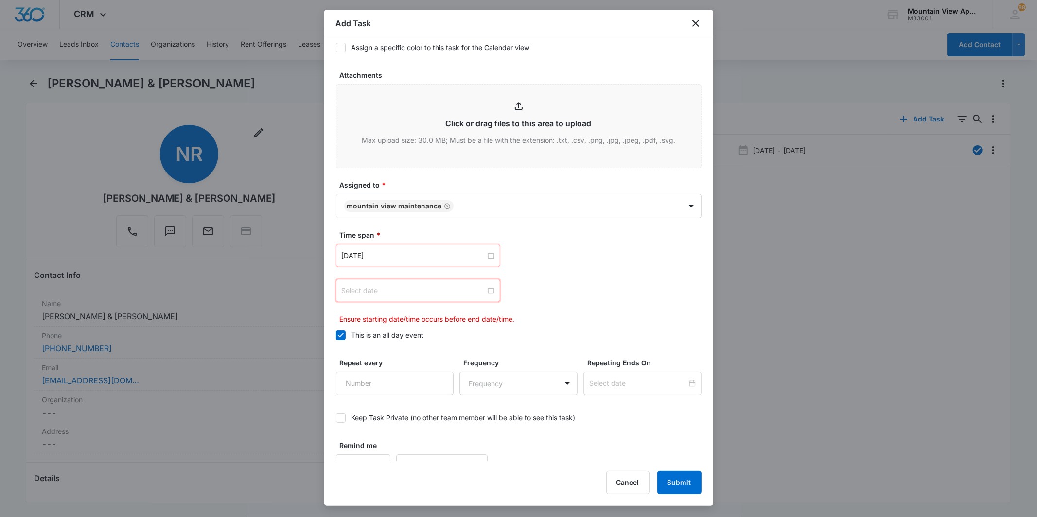
click at [488, 292] on div at bounding box center [418, 290] width 153 height 11
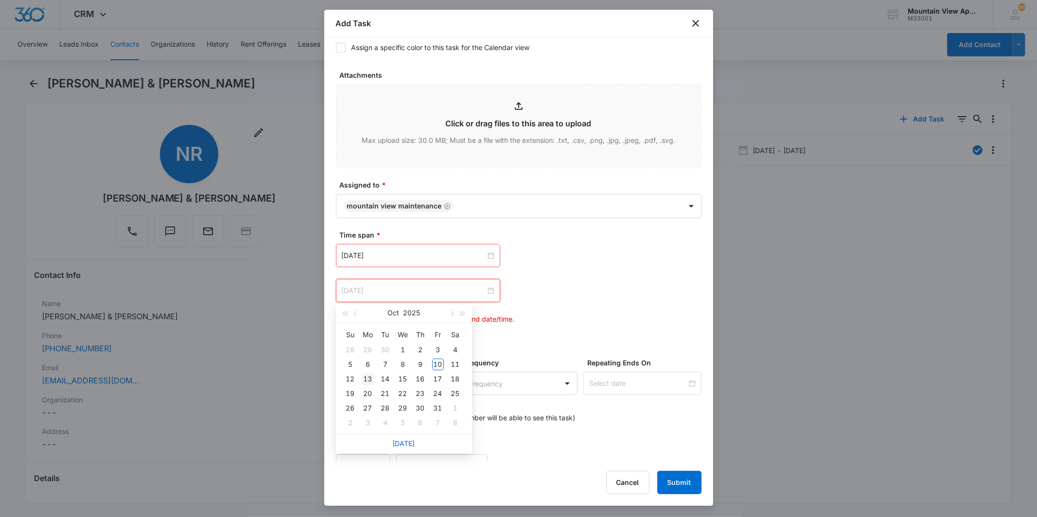
type input "[DATE]"
click at [366, 380] on div "13" at bounding box center [368, 379] width 12 height 12
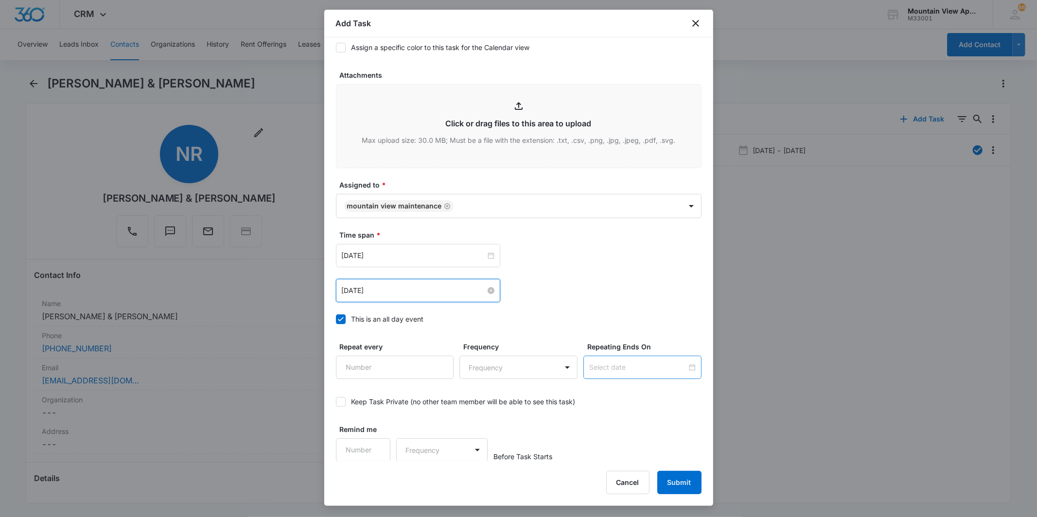
scroll to position [0, 0]
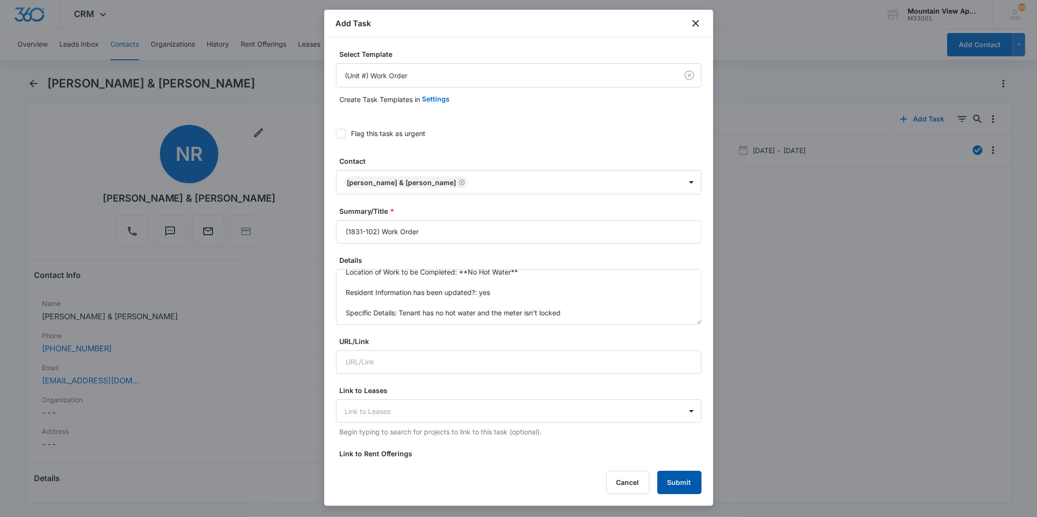
click at [691, 479] on button "Submit" at bounding box center [679, 482] width 44 height 23
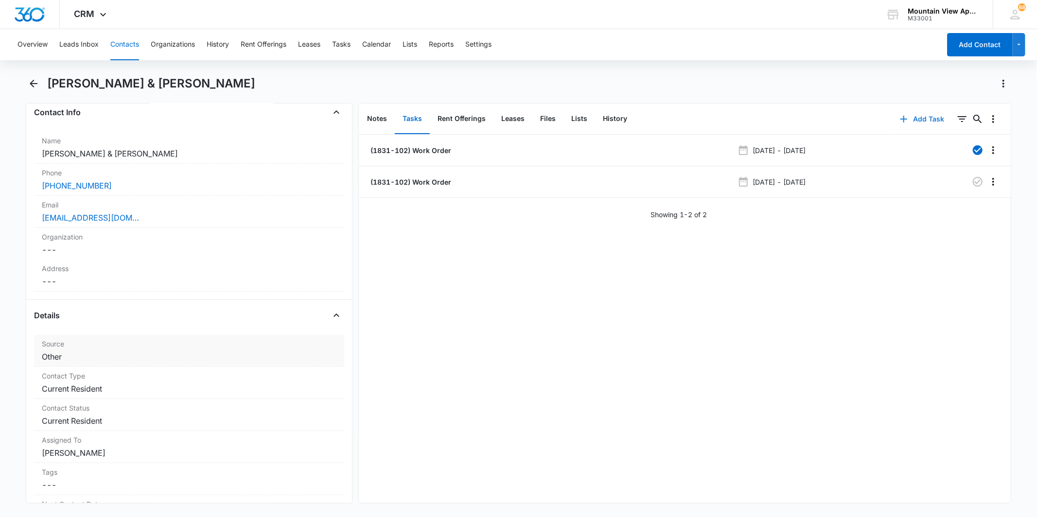
scroll to position [162, 0]
click at [42, 80] on div "[PERSON_NAME] & [PERSON_NAME]" at bounding box center [518, 89] width 985 height 27
click at [38, 83] on icon "Back" at bounding box center [34, 84] width 12 height 12
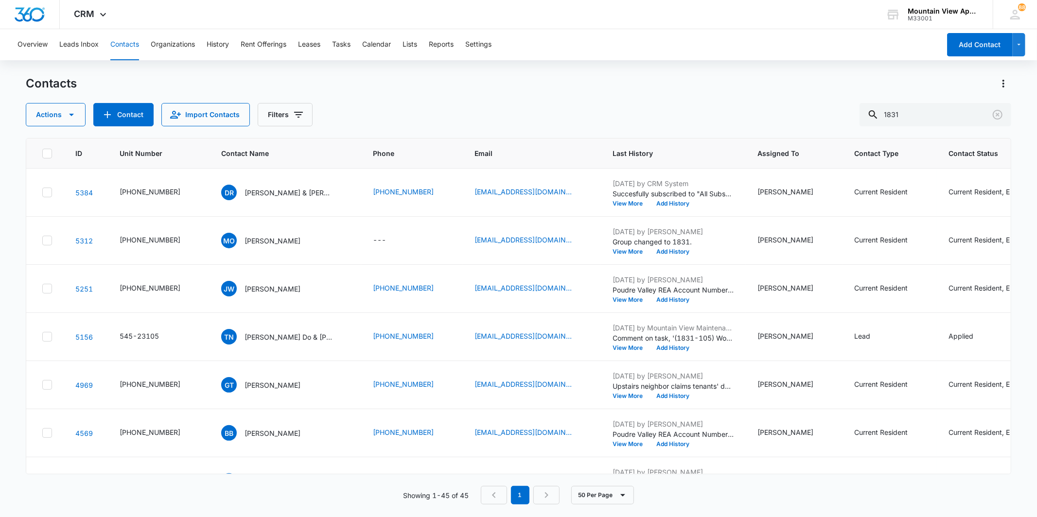
scroll to position [378, 0]
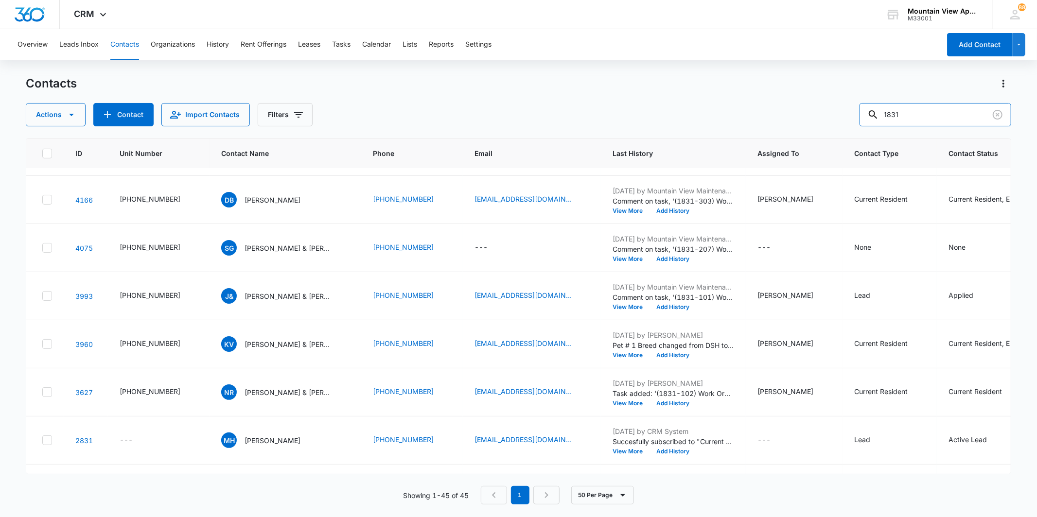
drag, startPoint x: 833, startPoint y: 97, endPoint x: 821, endPoint y: 96, distance: 12.2
click at [821, 96] on div "Contacts Actions Contact Import Contacts Filters 1831" at bounding box center [518, 101] width 985 height 51
type input "[PERSON_NAME]"
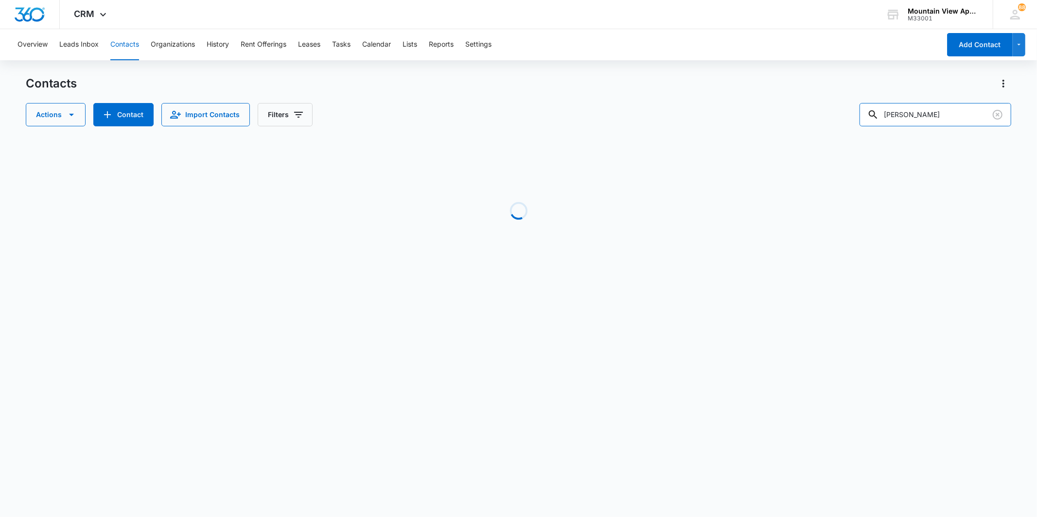
scroll to position [0, 0]
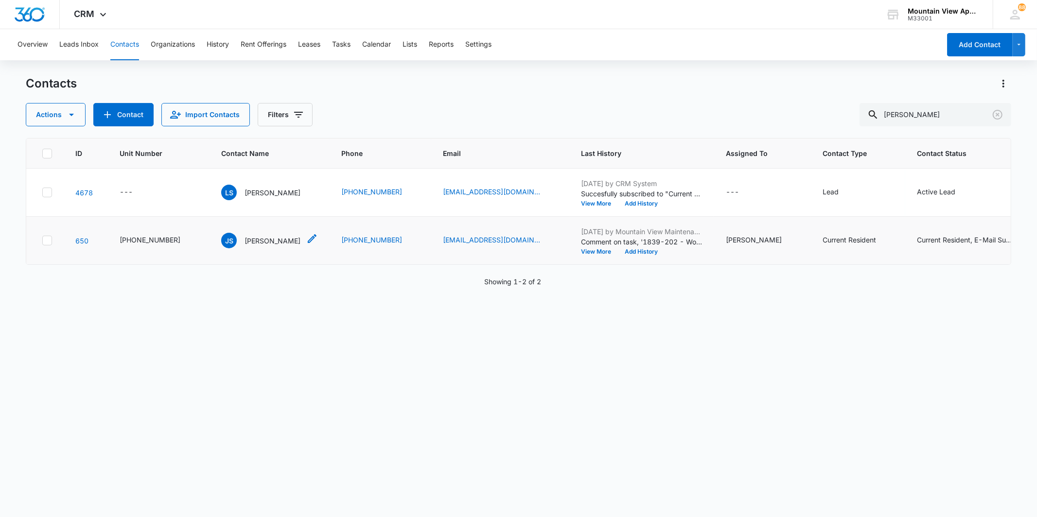
click at [245, 244] on p "[PERSON_NAME]" at bounding box center [273, 241] width 56 height 10
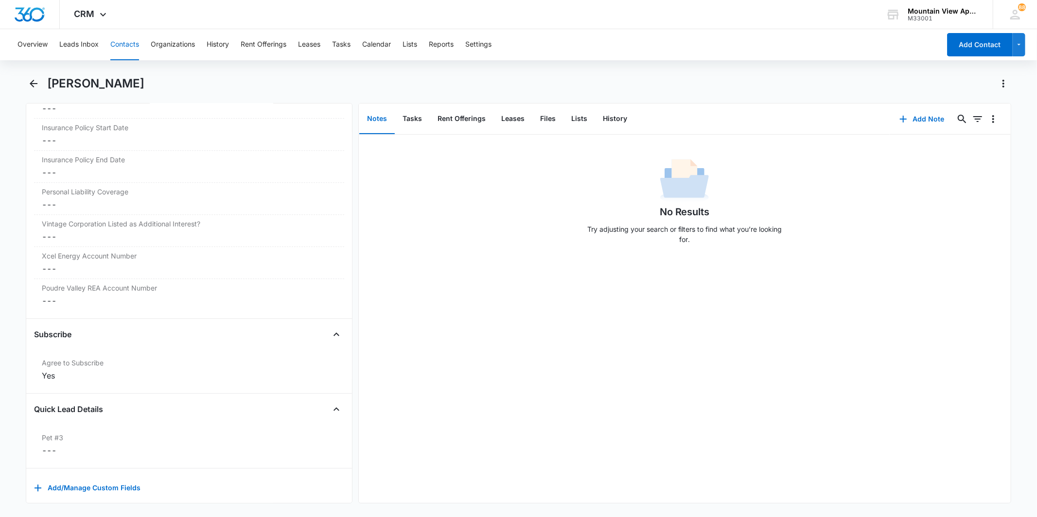
scroll to position [2213, 0]
click at [546, 130] on button "Files" at bounding box center [547, 119] width 31 height 30
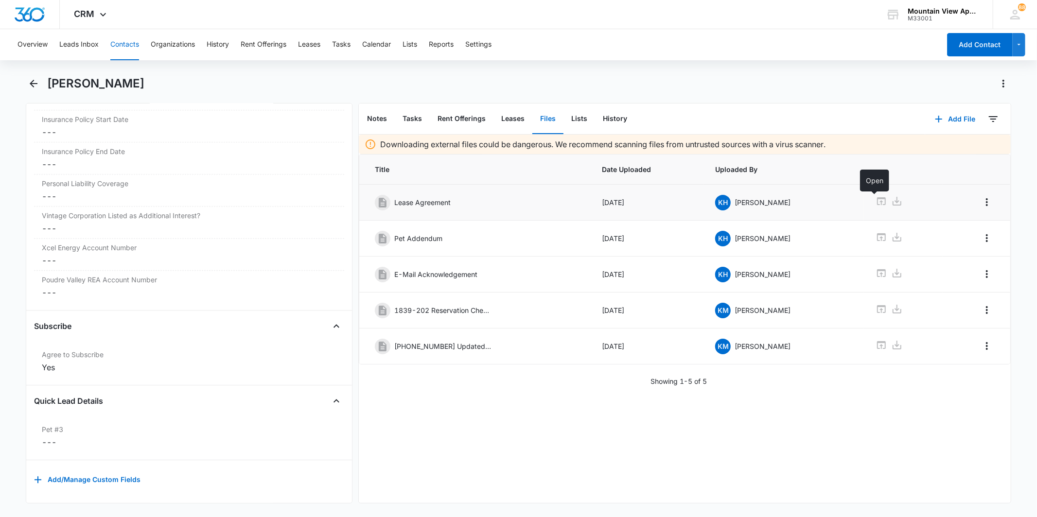
click at [876, 202] on icon at bounding box center [882, 201] width 12 height 12
click at [12, 85] on main "[PERSON_NAME] Remove JS [PERSON_NAME] Contact Info Name Cancel Save Changes [PE…" at bounding box center [518, 295] width 1037 height 439
click at [40, 81] on button "Back" at bounding box center [33, 84] width 15 height 16
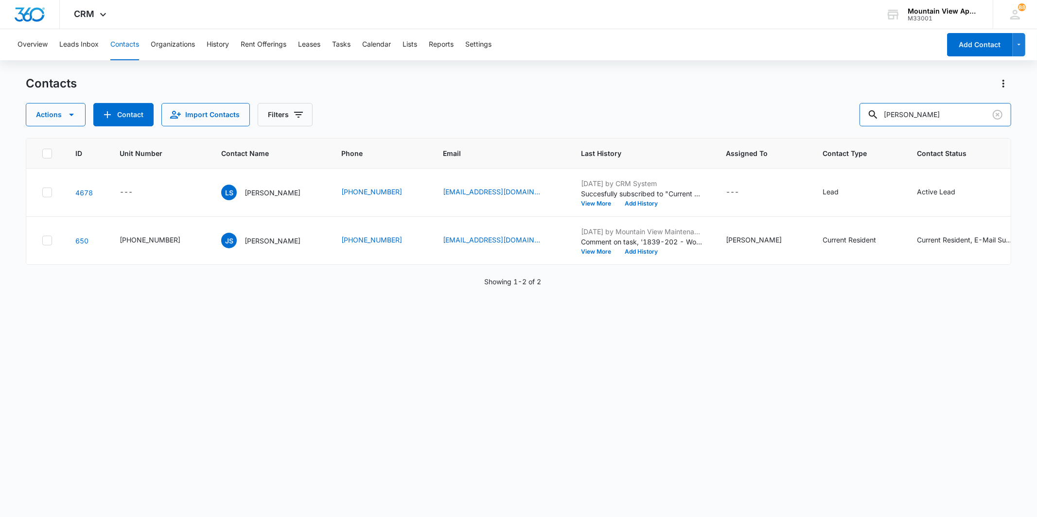
drag, startPoint x: 906, startPoint y: 107, endPoint x: 851, endPoint y: 99, distance: 55.1
click at [852, 99] on div "Contacts Actions Contact Import Contacts Filters [PERSON_NAME]" at bounding box center [518, 101] width 985 height 51
type input "[PERSON_NAME]"
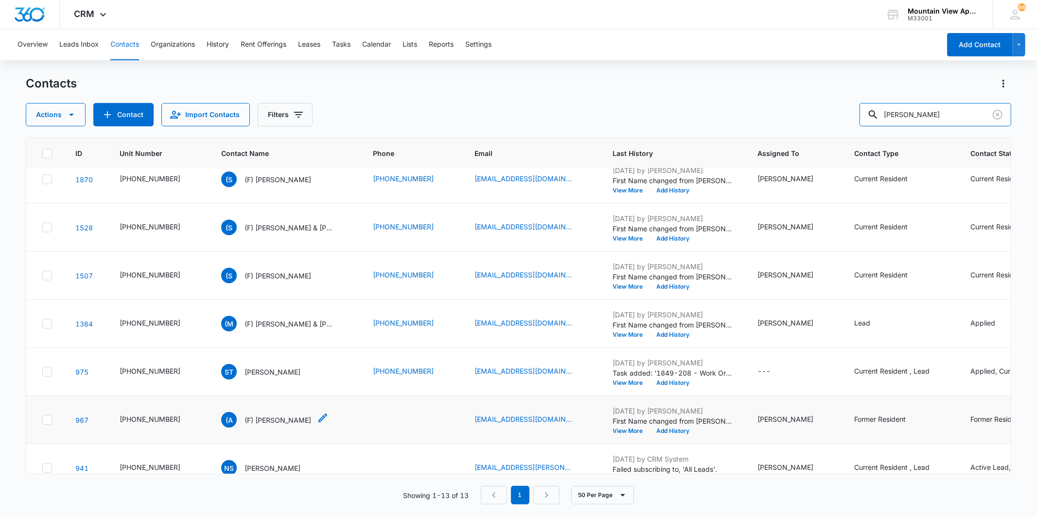
scroll to position [270, 0]
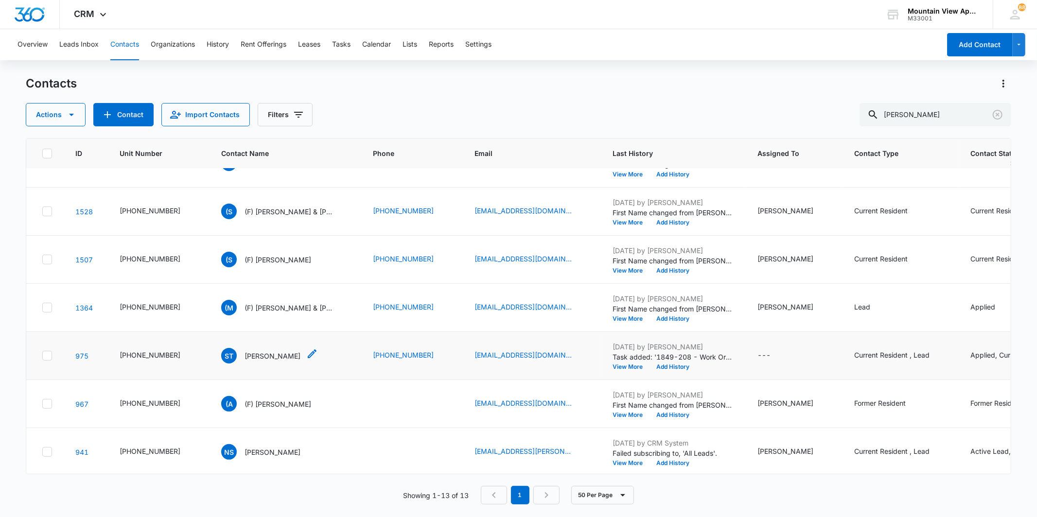
click at [259, 358] on p "[PERSON_NAME]" at bounding box center [273, 356] width 56 height 10
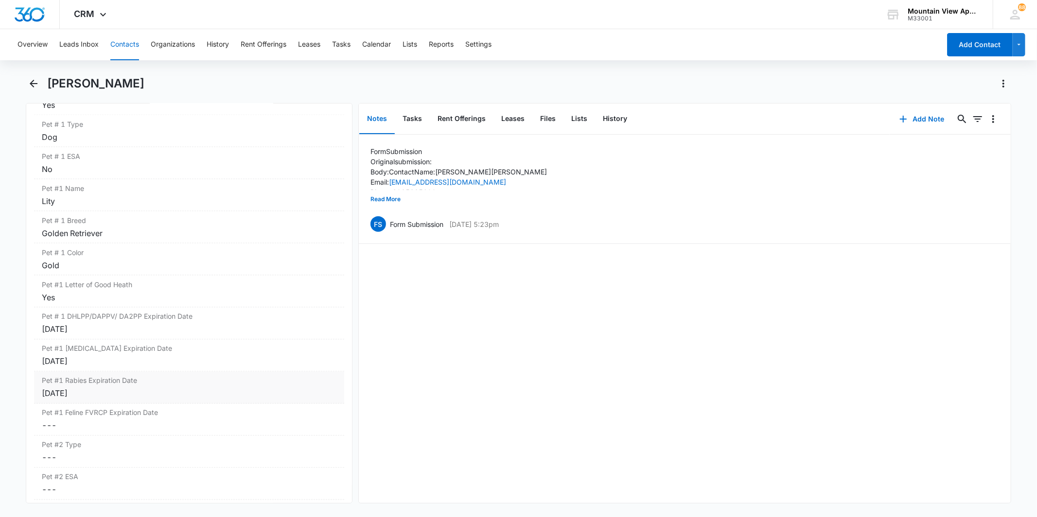
scroll to position [1350, 0]
click at [541, 113] on button "Files" at bounding box center [547, 119] width 31 height 30
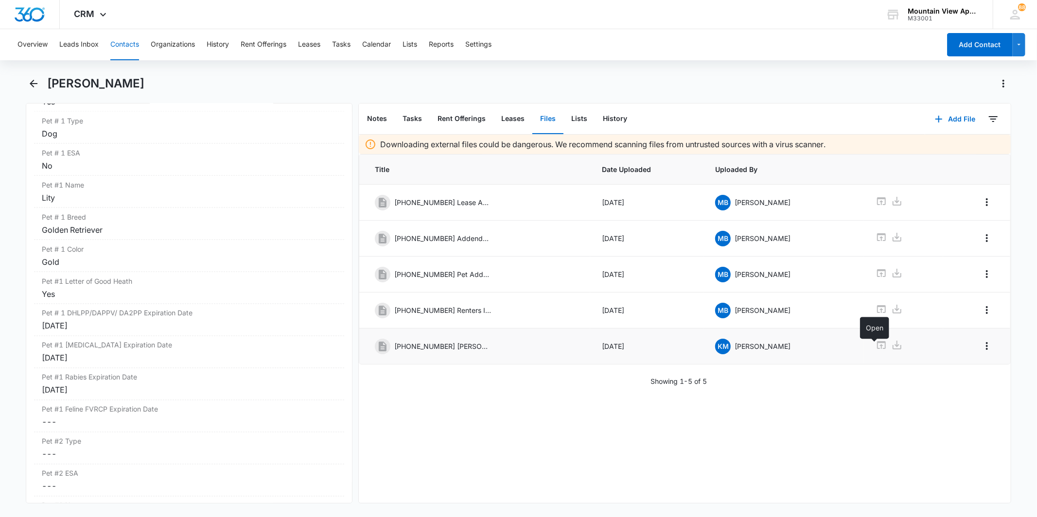
click at [877, 349] on icon at bounding box center [881, 345] width 9 height 8
